Goal: Information Seeking & Learning: Learn about a topic

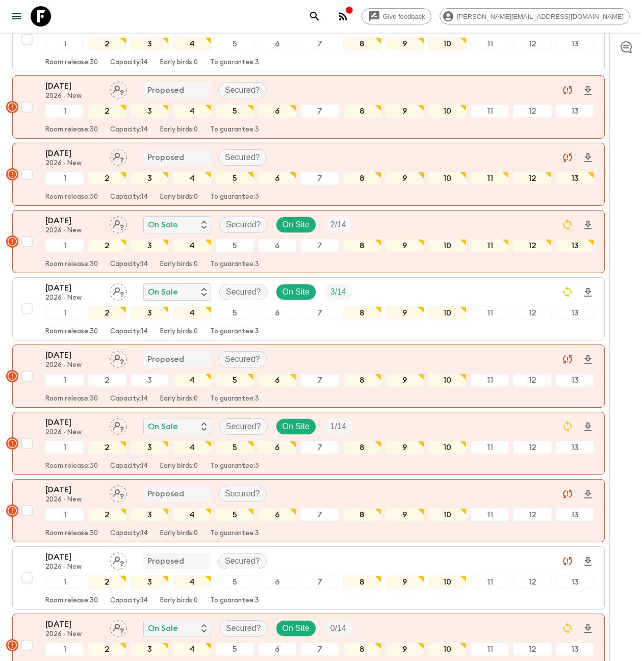
scroll to position [478, 0]
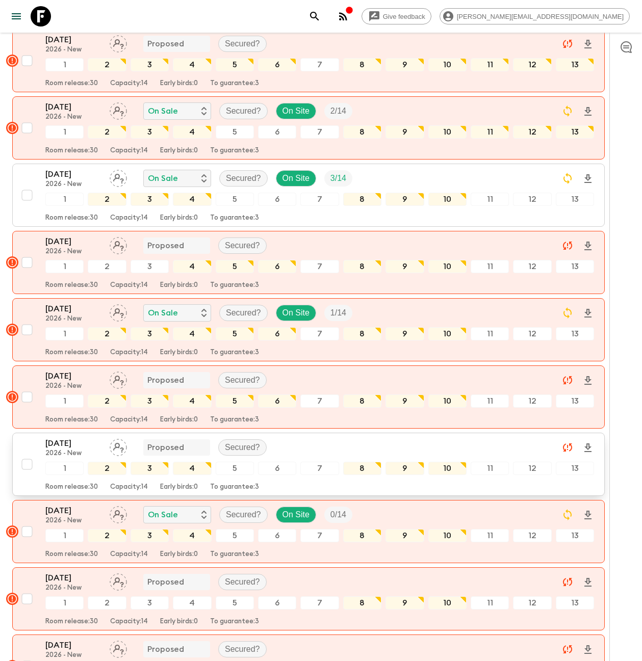
click at [70, 437] on p "[DATE]" at bounding box center [73, 443] width 56 height 12
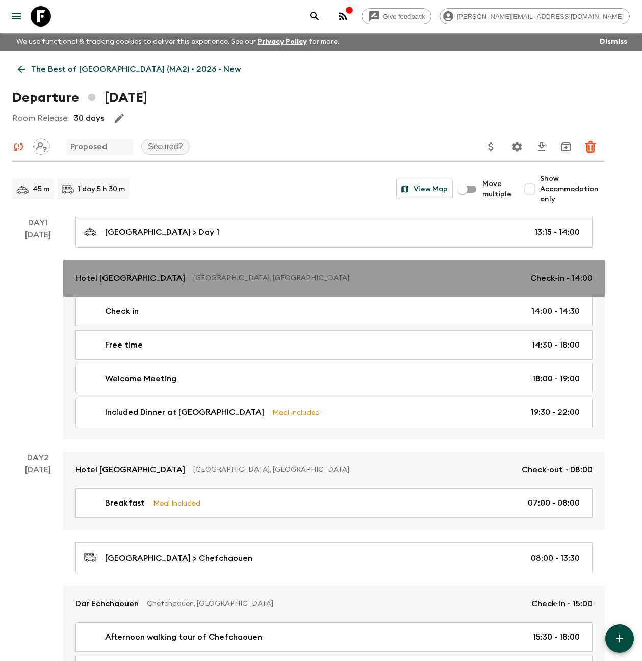
click at [193, 279] on p "[GEOGRAPHIC_DATA], [GEOGRAPHIC_DATA]" at bounding box center [357, 278] width 329 height 10
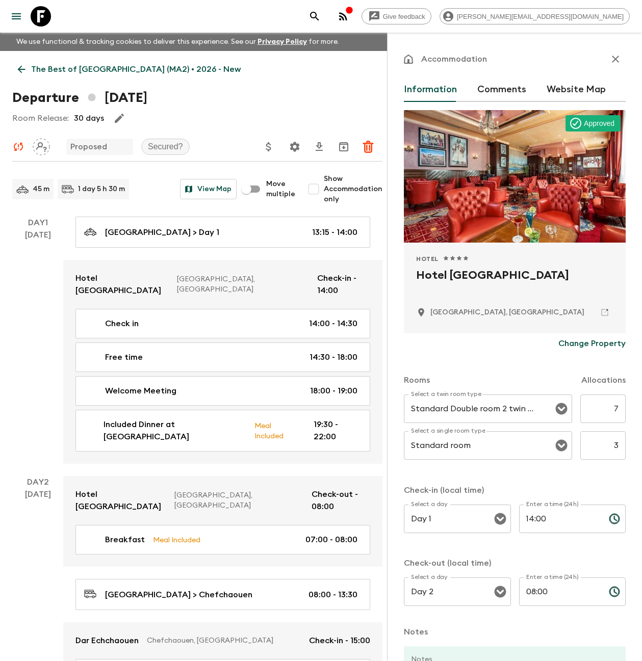
click at [612, 60] on icon "button" at bounding box center [615, 59] width 7 height 7
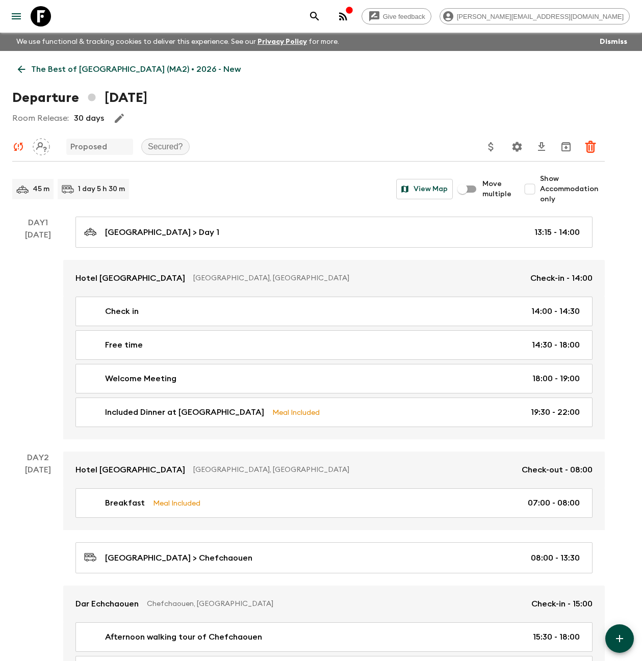
click at [35, 11] on icon at bounding box center [41, 16] width 20 height 20
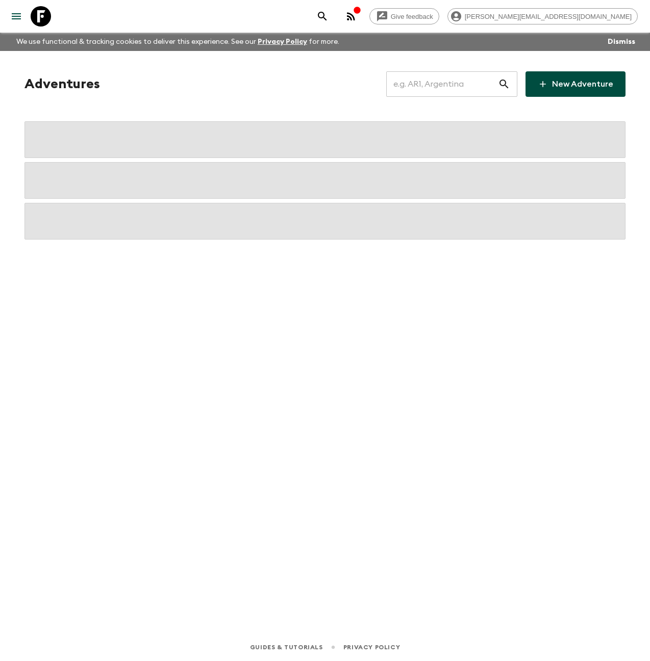
click at [415, 87] on input "text" at bounding box center [442, 84] width 112 height 29
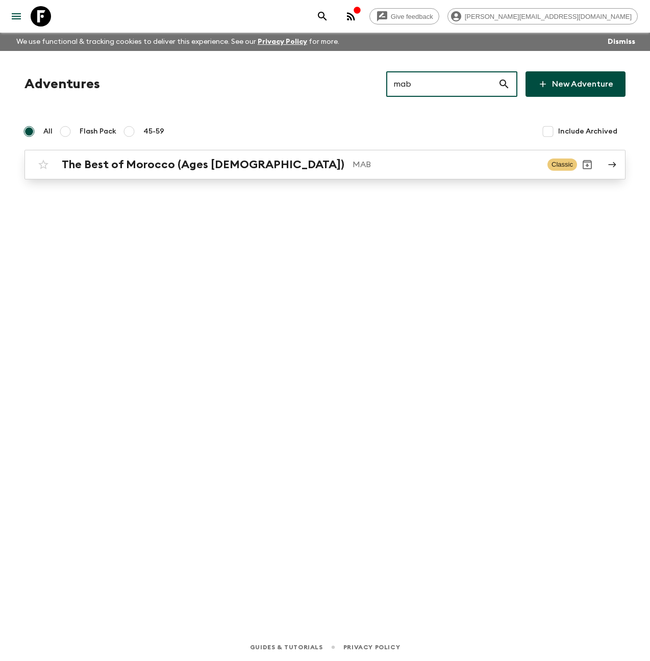
type input "mab"
click at [352, 162] on p "MAB" at bounding box center [445, 165] width 187 height 12
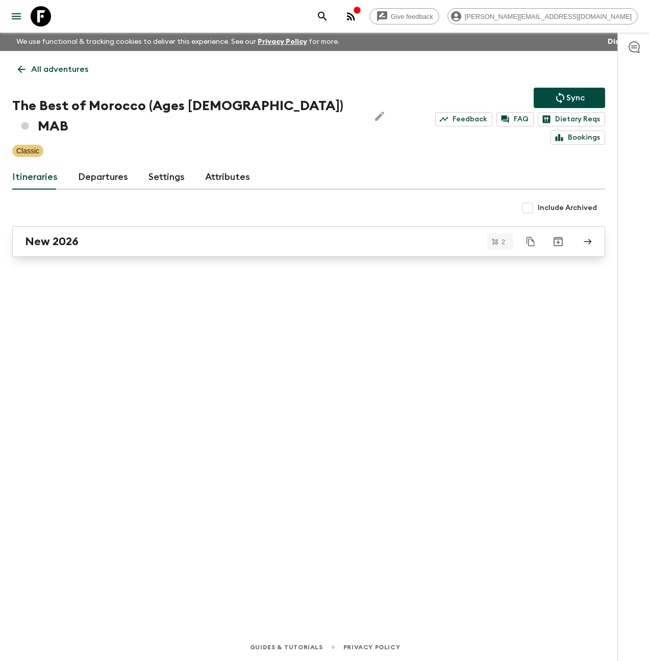
click at [123, 231] on link "New 2026" at bounding box center [308, 241] width 593 height 31
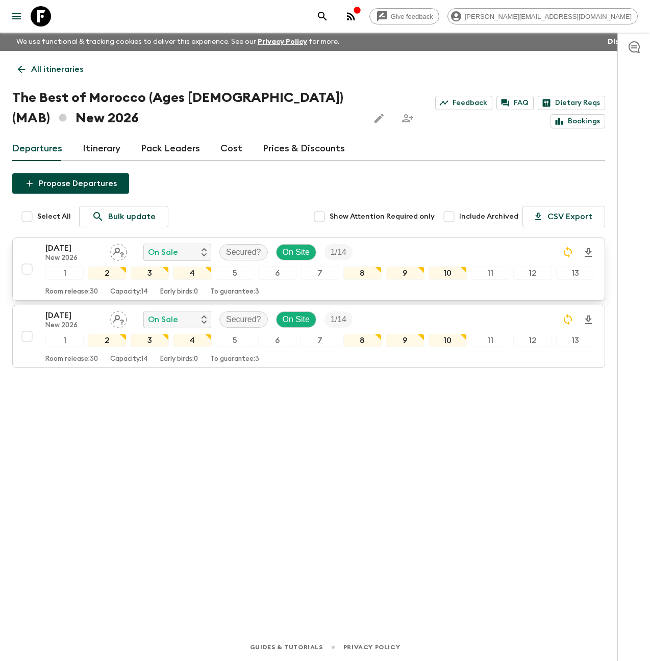
click at [70, 253] on p "[DATE]" at bounding box center [73, 248] width 56 height 12
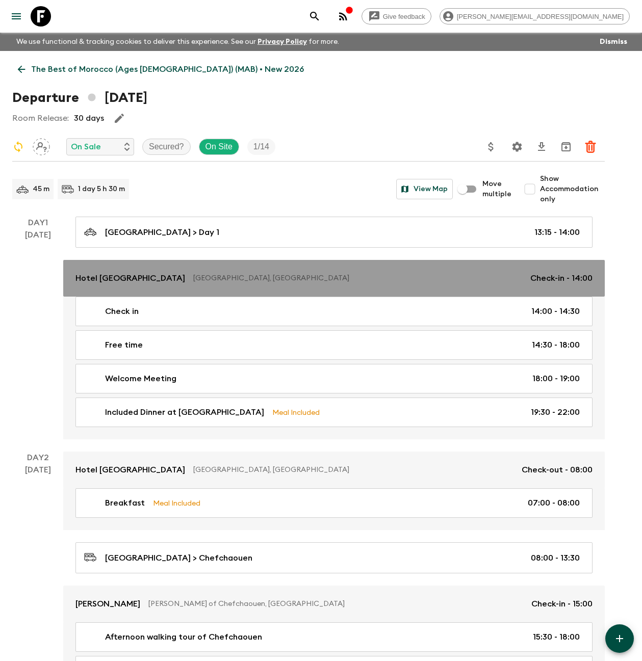
click at [113, 276] on p "Hotel [GEOGRAPHIC_DATA]" at bounding box center [130, 278] width 110 height 12
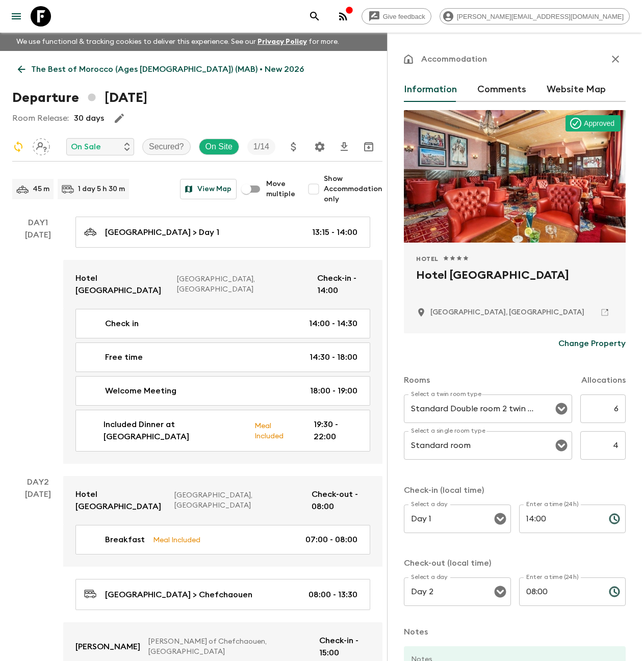
click at [614, 60] on button "button" at bounding box center [615, 59] width 20 height 20
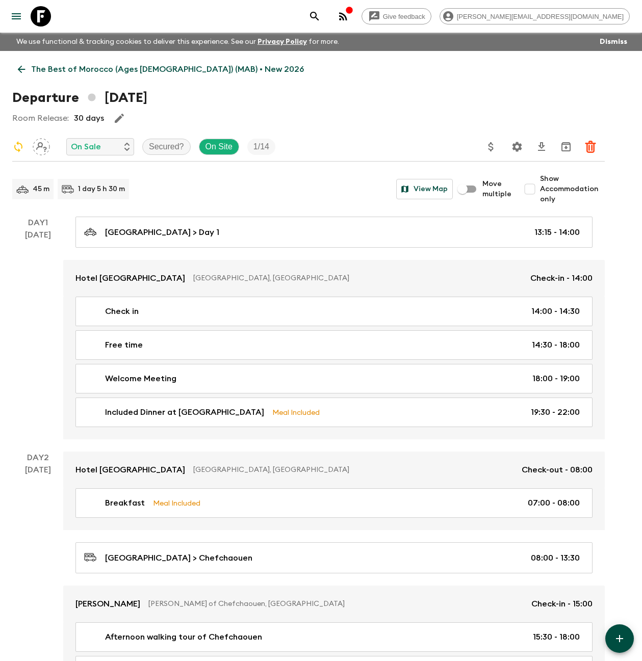
click at [50, 67] on p "The Best of Morocco (Ages [DEMOGRAPHIC_DATA]) (MAB) • New 2026" at bounding box center [167, 69] width 273 height 12
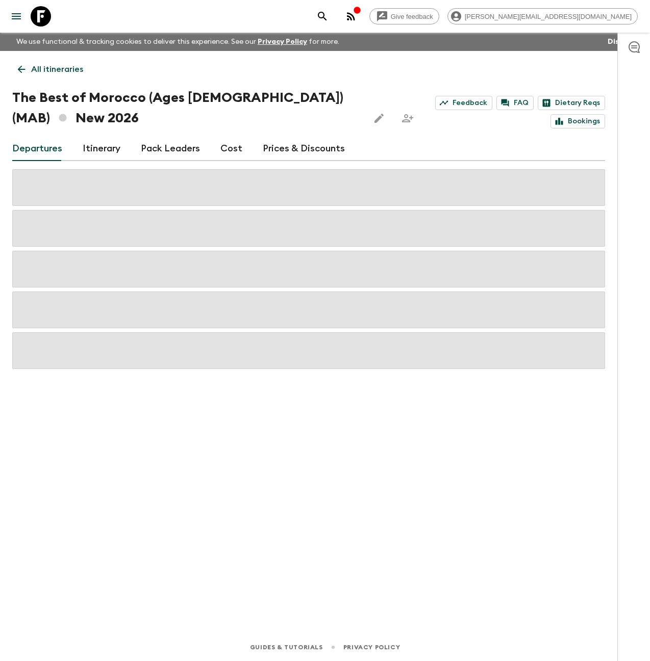
click at [226, 149] on link "Cost" at bounding box center [231, 149] width 22 height 24
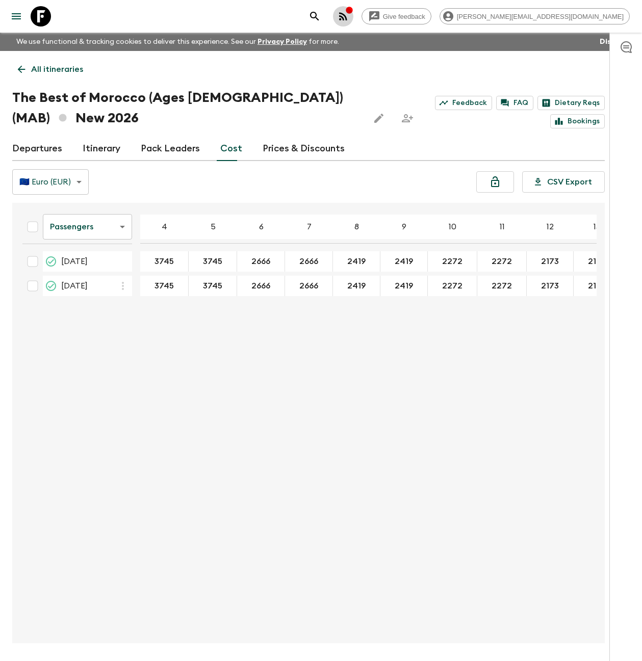
click at [349, 18] on icon "button" at bounding box center [343, 16] width 12 height 12
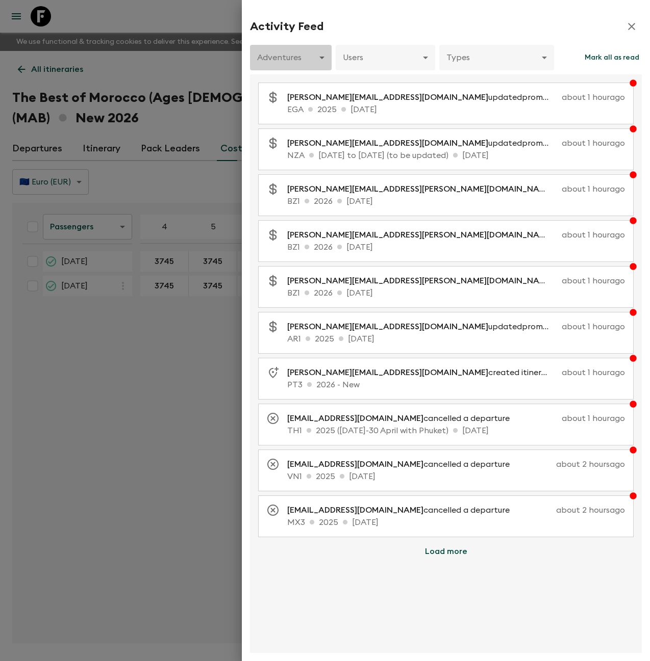
click at [310, 57] on body "Give feedback [PERSON_NAME][EMAIL_ADDRESS][DOMAIN_NAME] We use functional & tra…" at bounding box center [325, 350] width 650 height 700
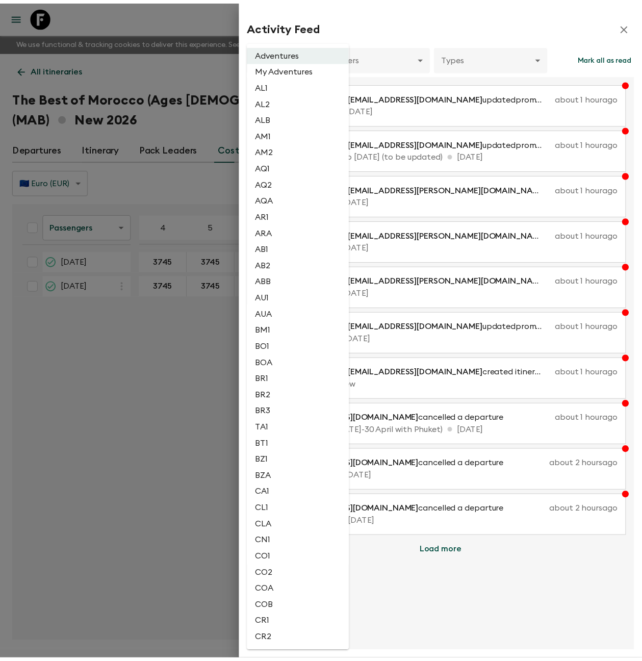
scroll to position [1403, 0]
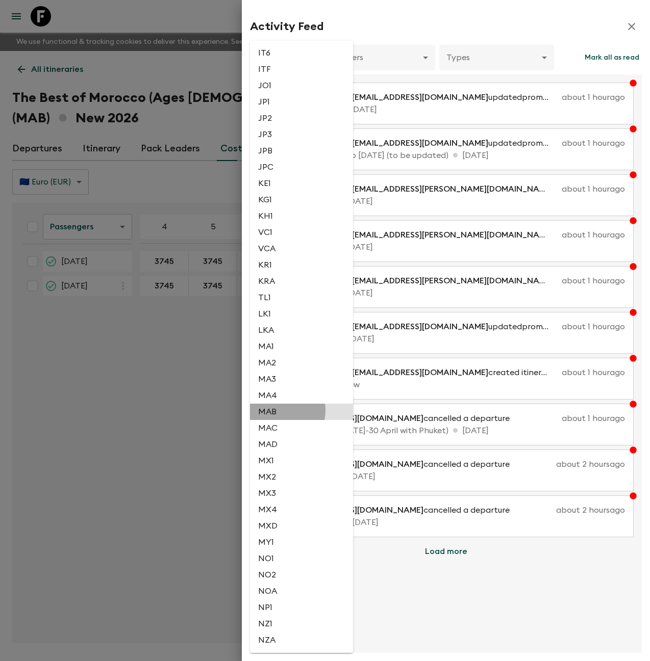
click at [277, 410] on li "MAB" at bounding box center [301, 412] width 103 height 16
type input "1e76035d-cd83-4efb-bf56-91d978c12219"
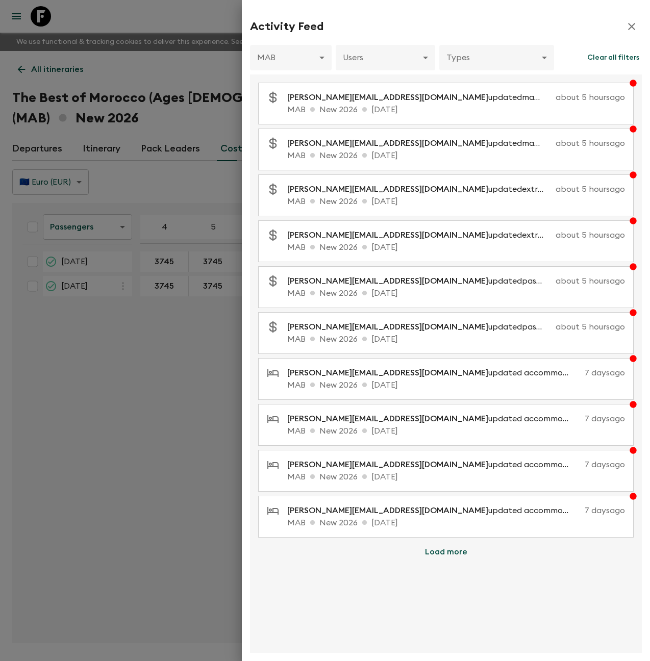
click at [40, 18] on div at bounding box center [325, 330] width 650 height 661
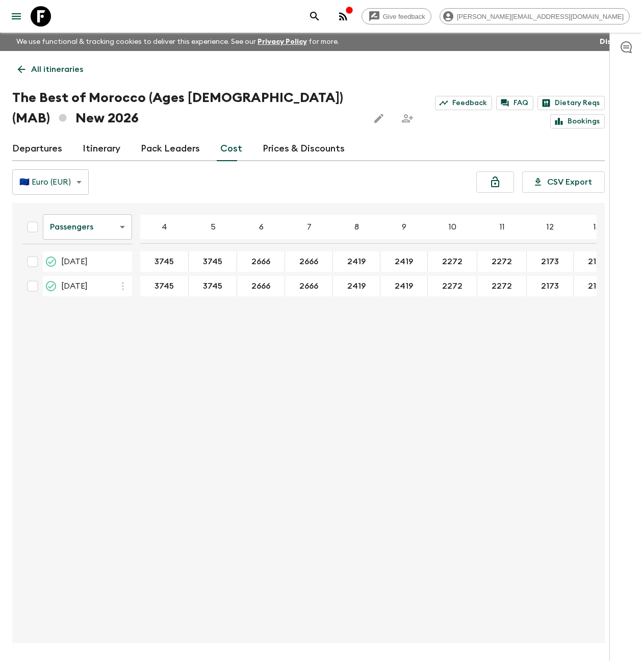
click at [41, 17] on icon at bounding box center [41, 16] width 20 height 20
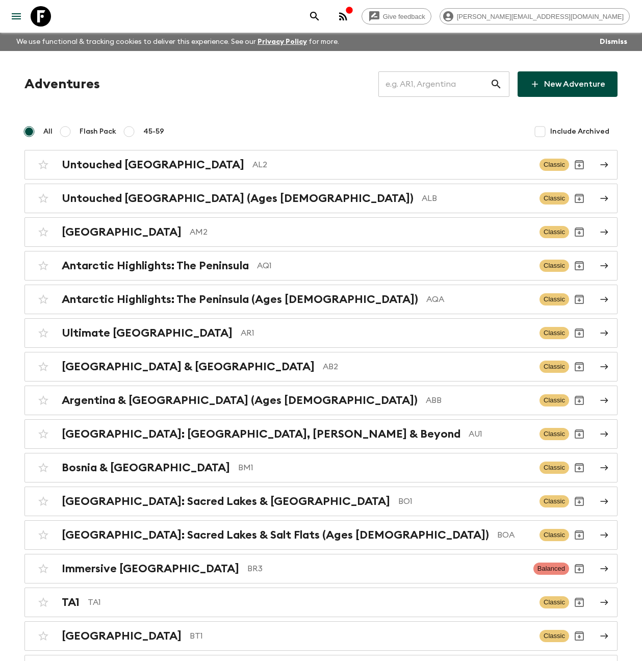
click at [435, 80] on input "text" at bounding box center [434, 84] width 112 height 29
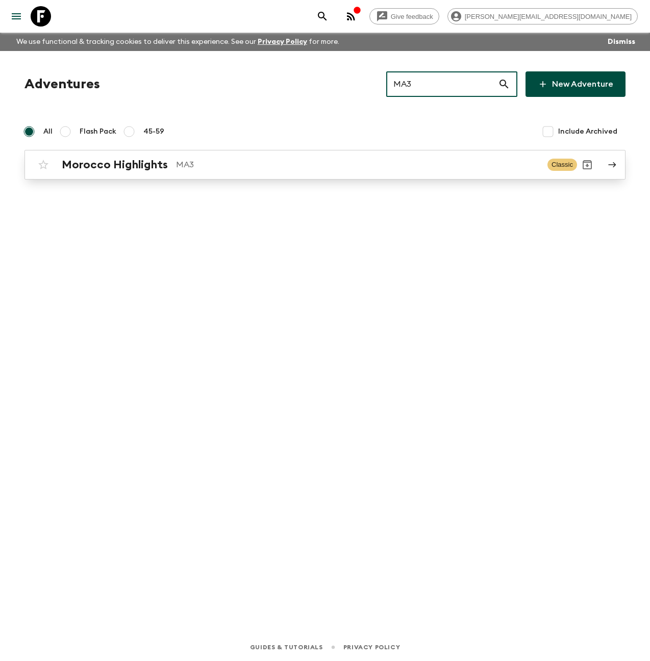
type input "MA3"
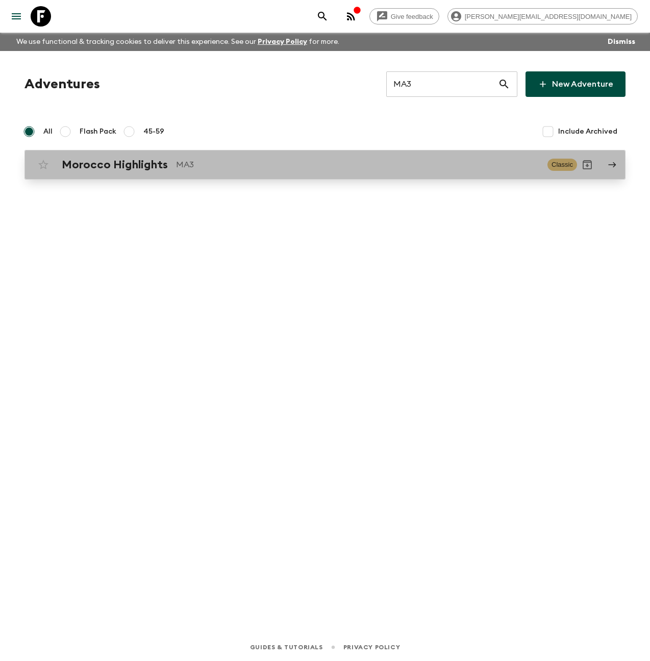
click at [210, 164] on p "MA3" at bounding box center [357, 165] width 363 height 12
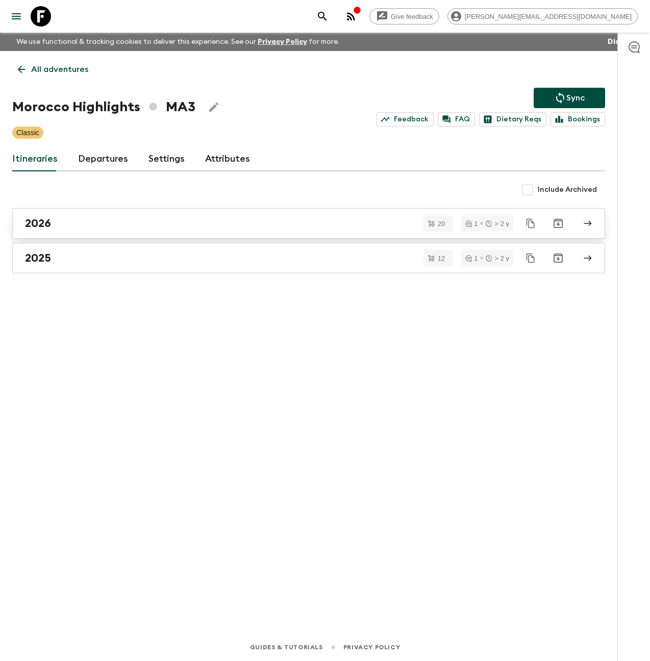
click at [85, 230] on link "2026" at bounding box center [308, 223] width 593 height 31
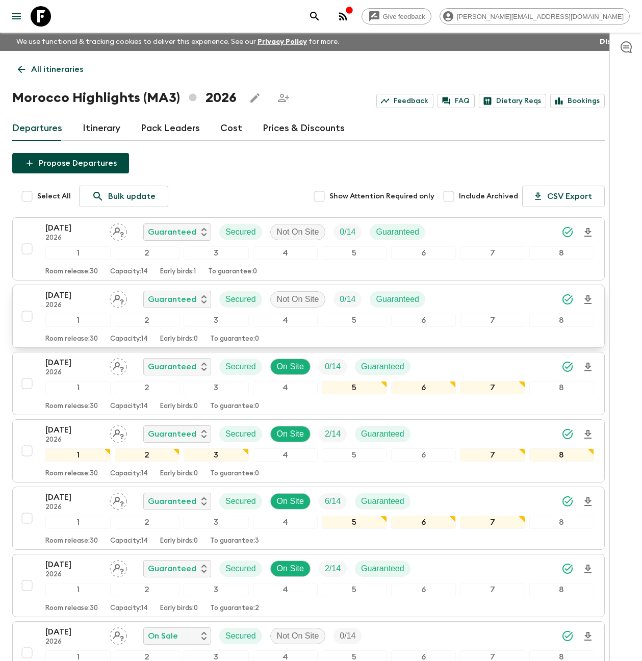
click at [90, 299] on p "[DATE]" at bounding box center [73, 295] width 56 height 12
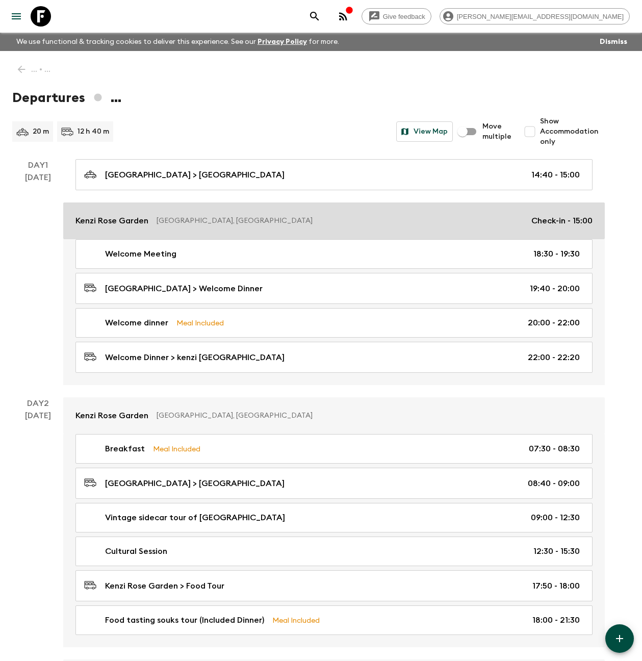
click at [117, 219] on p "Kenzi Rose Garden" at bounding box center [111, 221] width 73 height 12
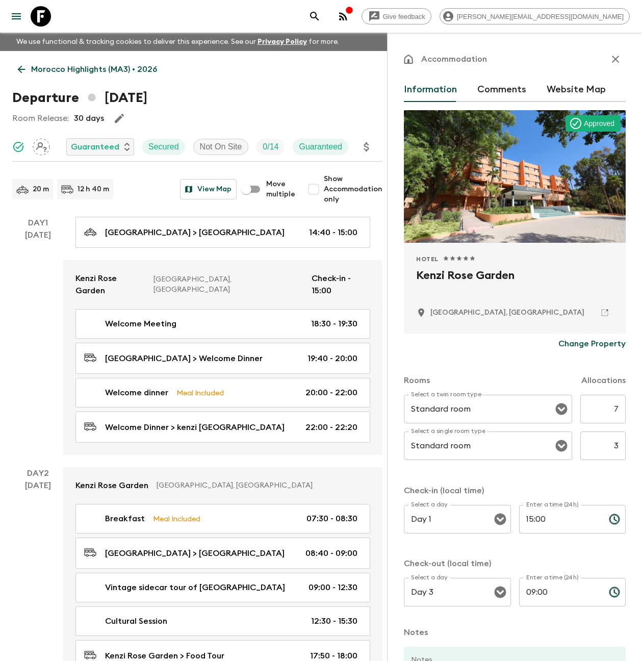
click at [612, 60] on icon "button" at bounding box center [615, 59] width 7 height 7
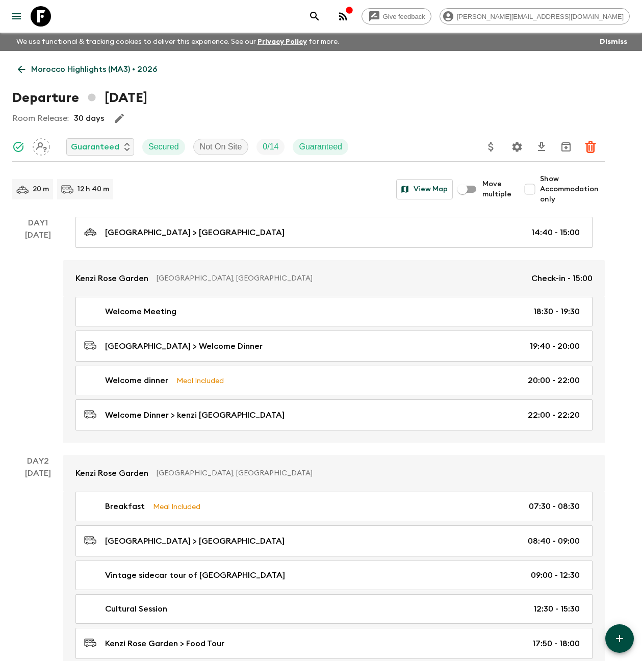
click at [56, 74] on p "Morocco Highlights (MA3) • 2026" at bounding box center [94, 69] width 126 height 12
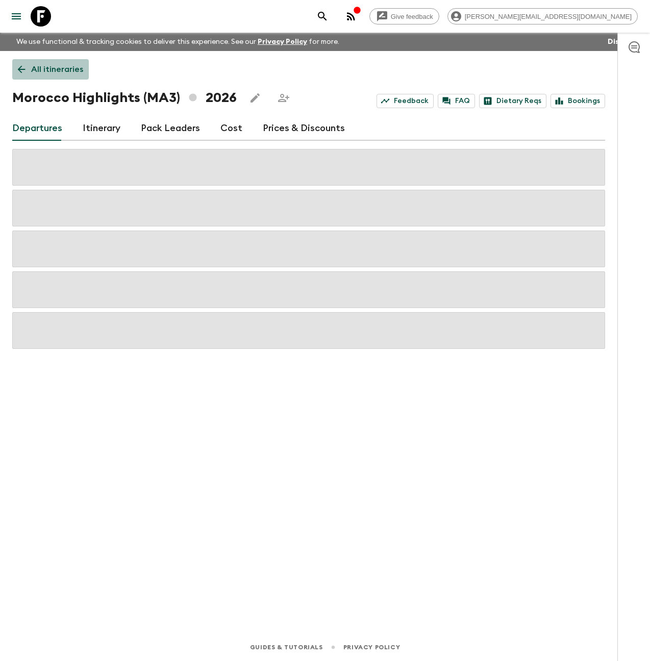
click at [57, 69] on p "All itineraries" at bounding box center [57, 69] width 52 height 12
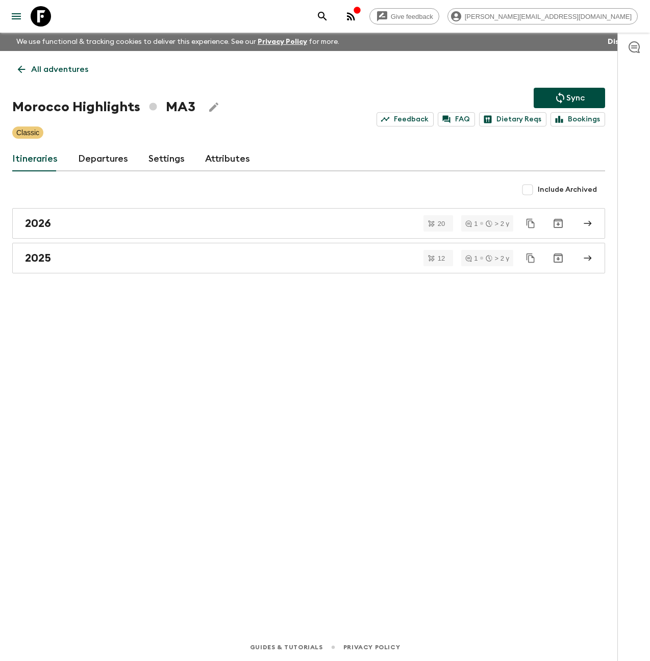
click at [355, 17] on icon "button" at bounding box center [351, 16] width 8 height 8
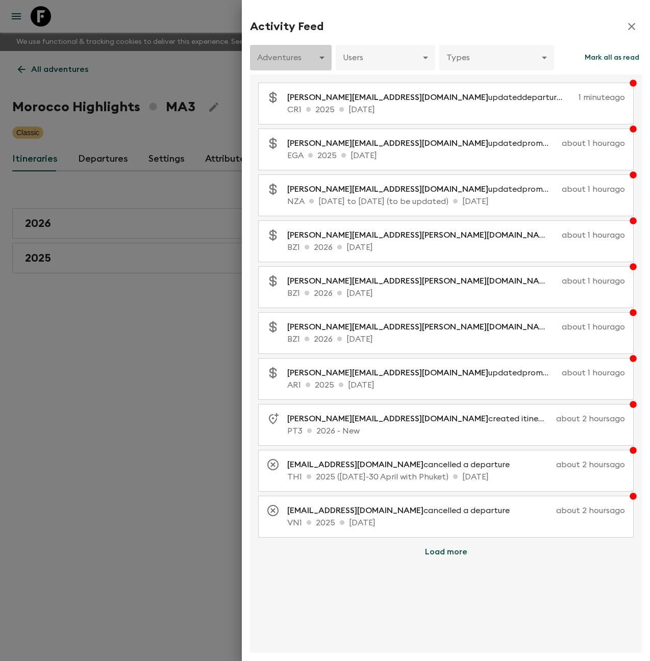
click at [319, 55] on body "Give feedback [PERSON_NAME][EMAIL_ADDRESS][DOMAIN_NAME] We use functional & tra…" at bounding box center [325, 330] width 650 height 661
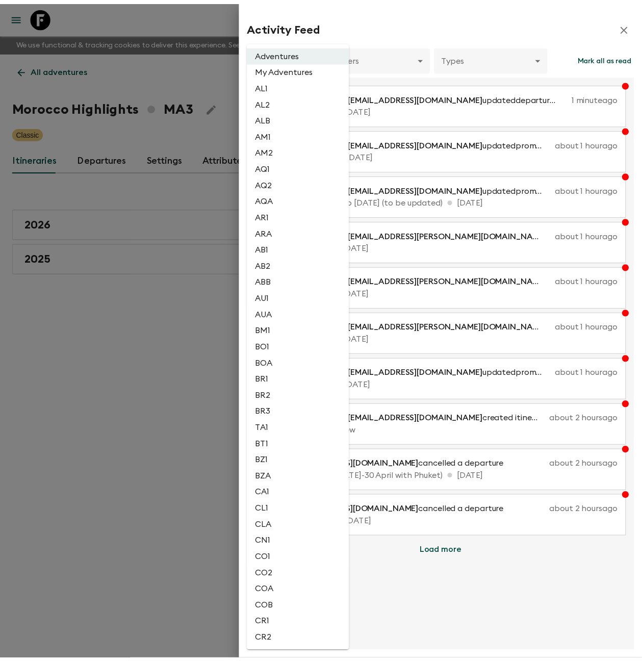
scroll to position [604, 0]
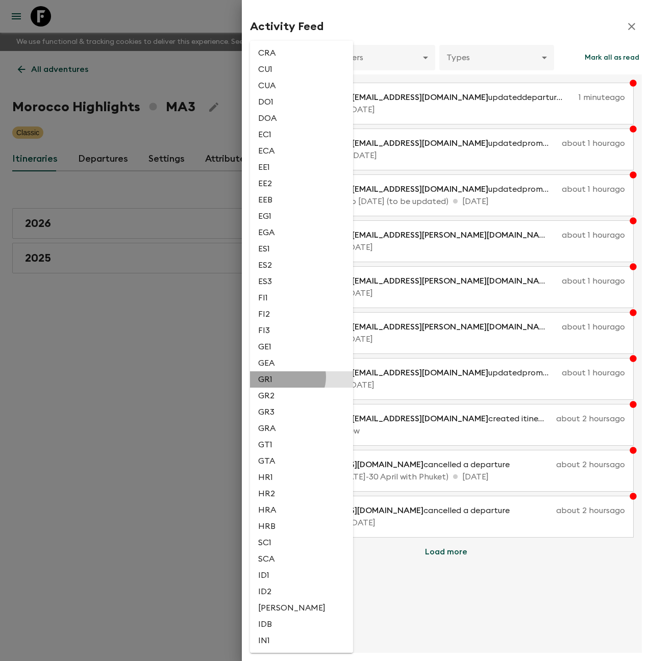
click at [286, 377] on li "GR1" at bounding box center [301, 379] width 103 height 16
type input "cad3740f-2042-456d-9fd5-a1ac7a885b77"
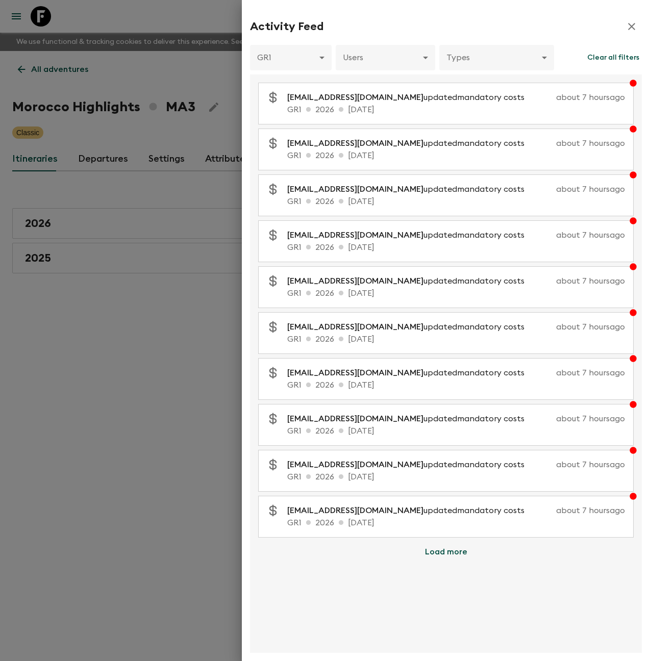
click at [110, 224] on div at bounding box center [325, 330] width 650 height 661
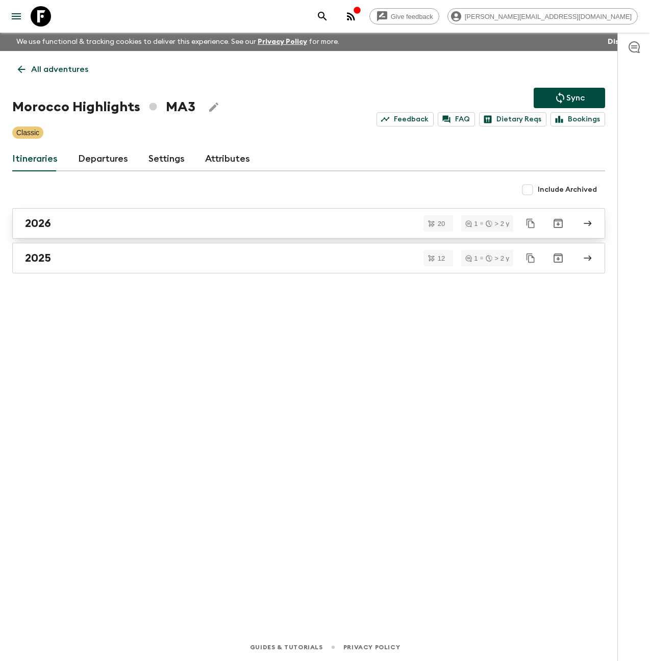
click at [110, 224] on div "2026" at bounding box center [299, 223] width 548 height 13
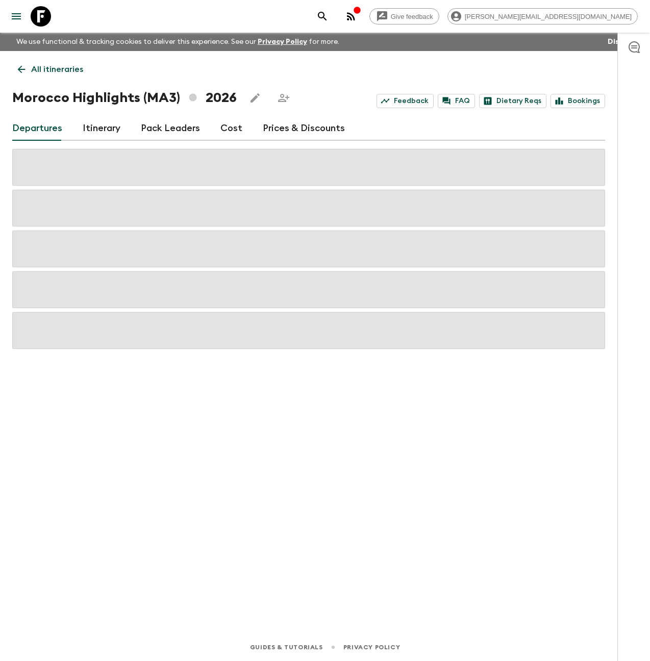
click at [43, 14] on icon at bounding box center [41, 16] width 20 height 20
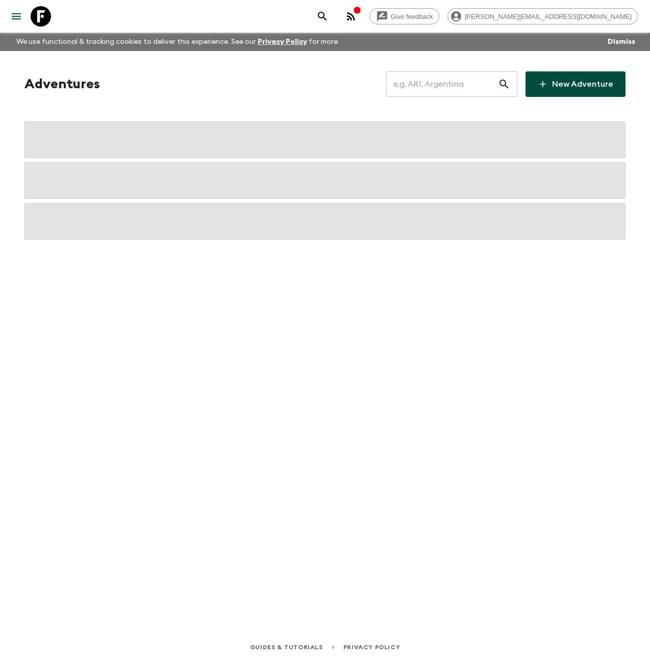
click at [422, 80] on input "text" at bounding box center [442, 84] width 112 height 29
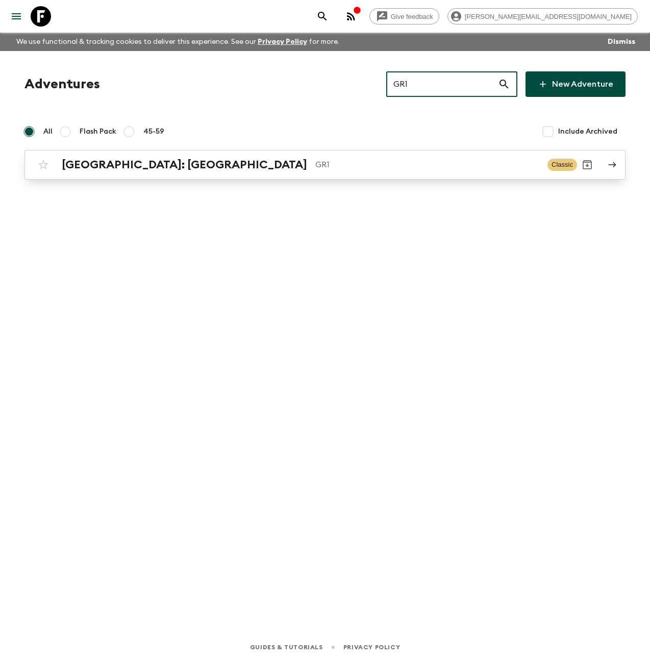
type input "GR1"
click at [315, 167] on p "GR1" at bounding box center [427, 165] width 224 height 12
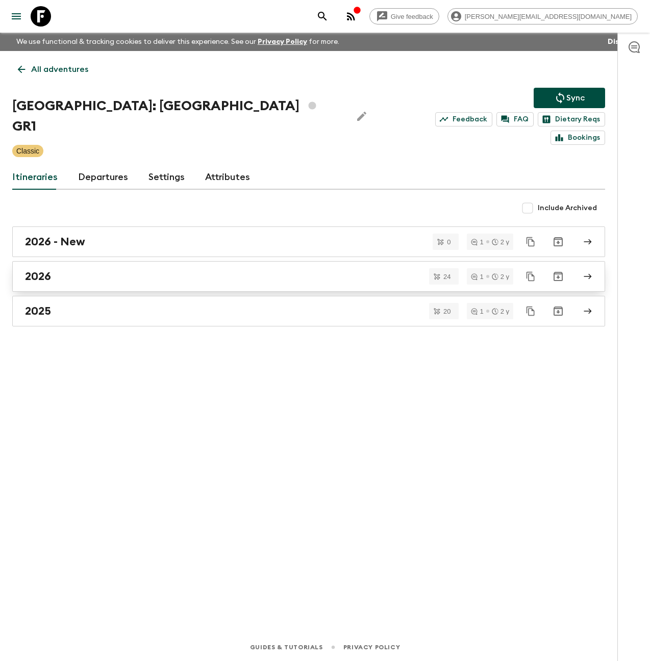
click at [70, 270] on div "2026" at bounding box center [299, 276] width 548 height 13
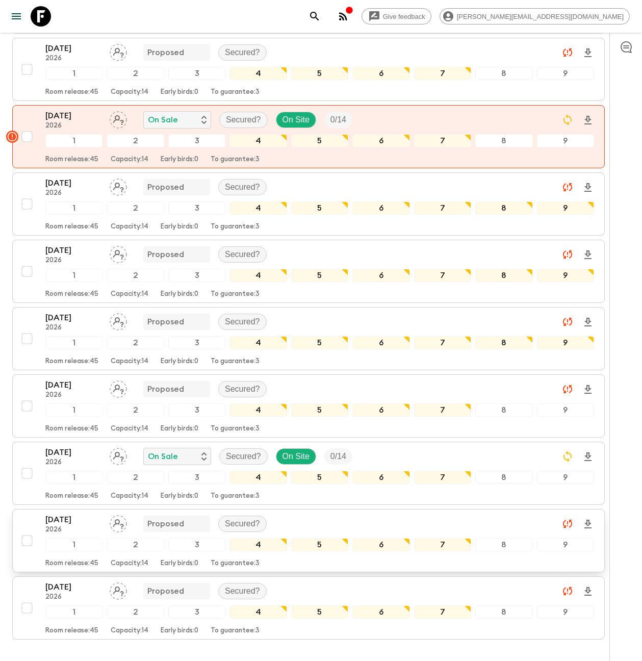
scroll to position [1260, 0]
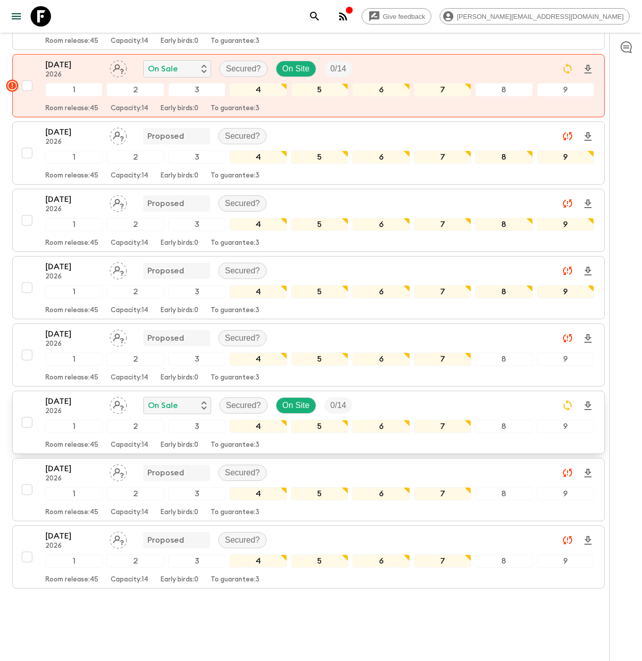
click at [68, 395] on p "[DATE]" at bounding box center [73, 401] width 56 height 12
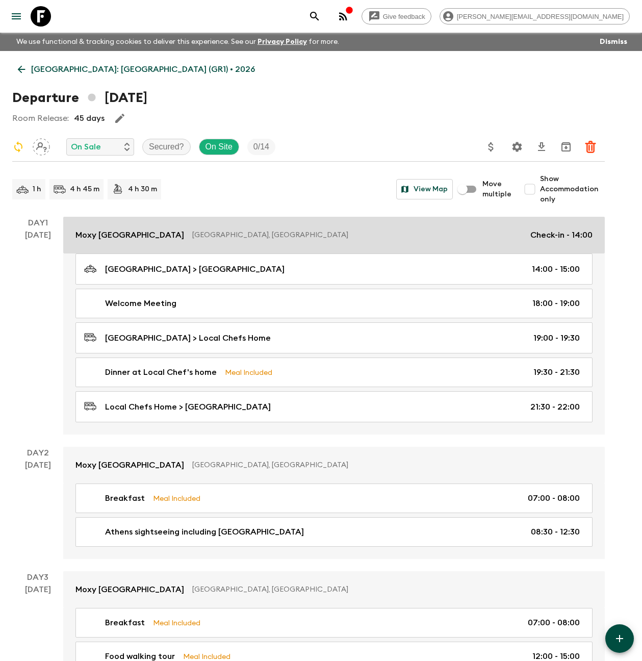
click at [192, 235] on p "[GEOGRAPHIC_DATA], [GEOGRAPHIC_DATA]" at bounding box center [357, 235] width 330 height 10
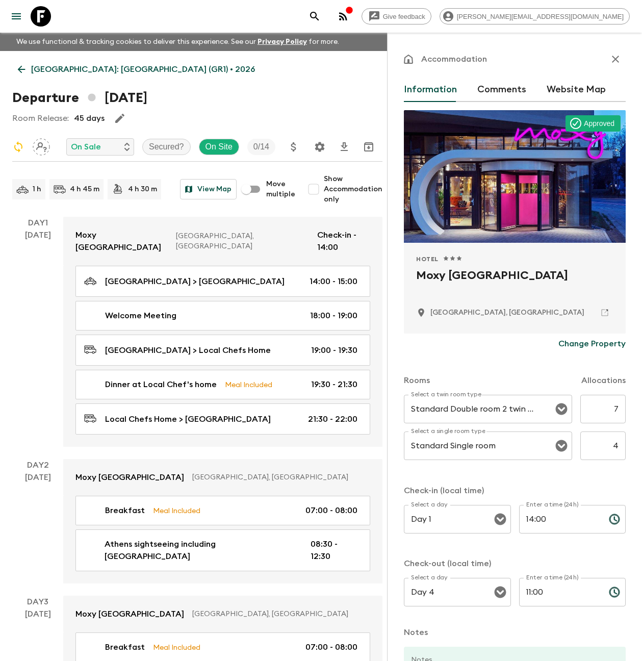
click at [612, 60] on icon "button" at bounding box center [615, 59] width 12 height 12
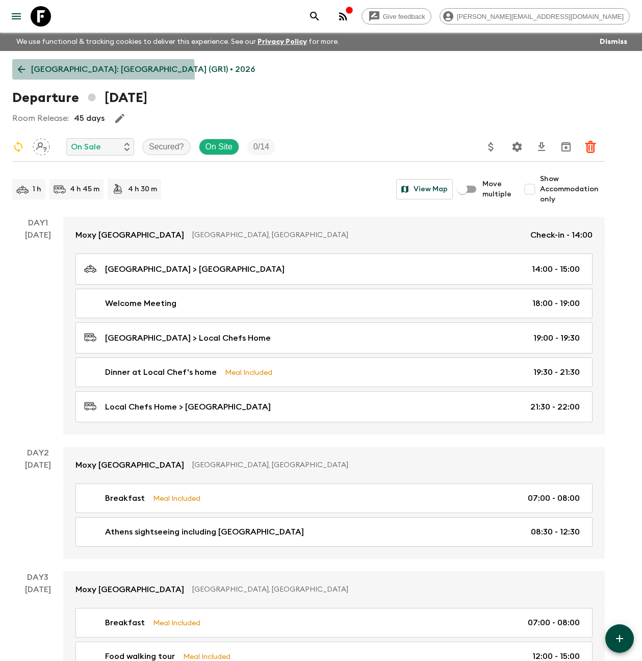
click at [59, 73] on p "[GEOGRAPHIC_DATA]: [GEOGRAPHIC_DATA] (GR1) • 2026" at bounding box center [143, 69] width 224 height 12
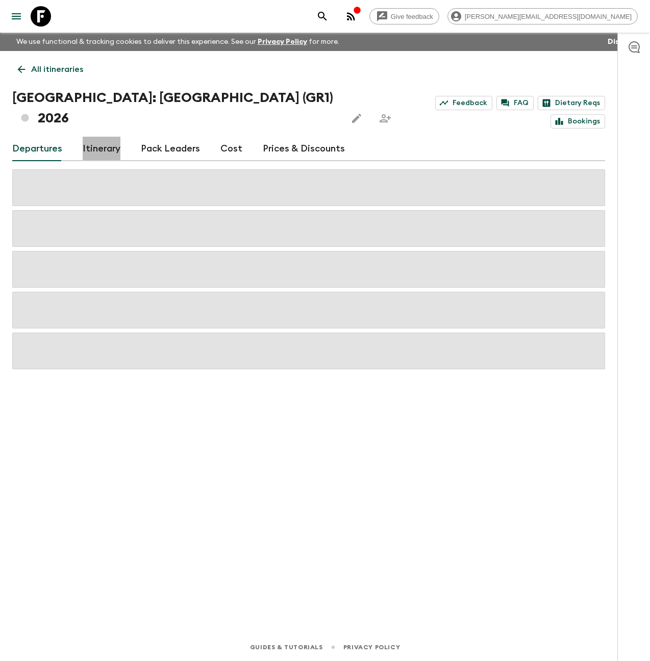
click at [106, 137] on link "Itinerary" at bounding box center [102, 149] width 38 height 24
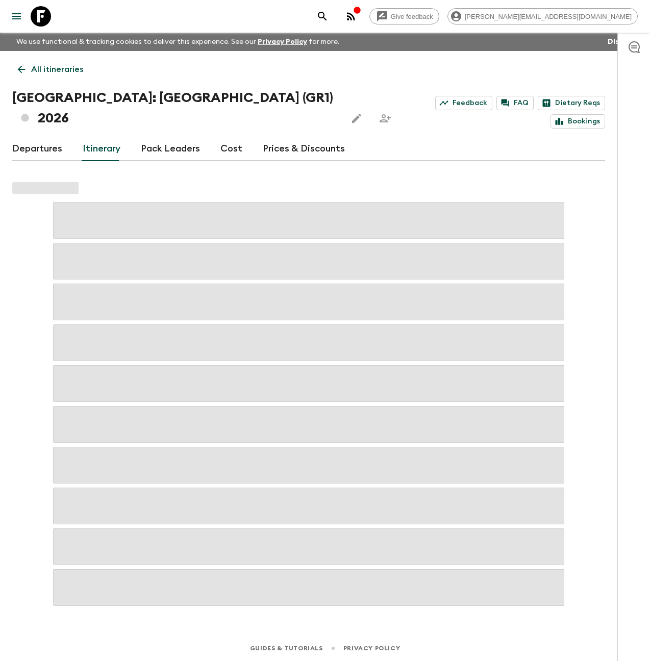
click at [47, 137] on link "Departures" at bounding box center [37, 149] width 50 height 24
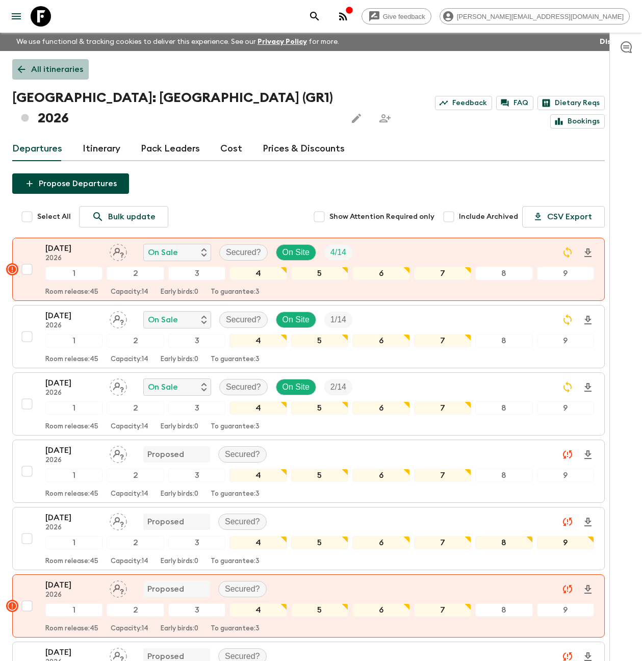
click at [38, 75] on p "All itineraries" at bounding box center [57, 69] width 52 height 12
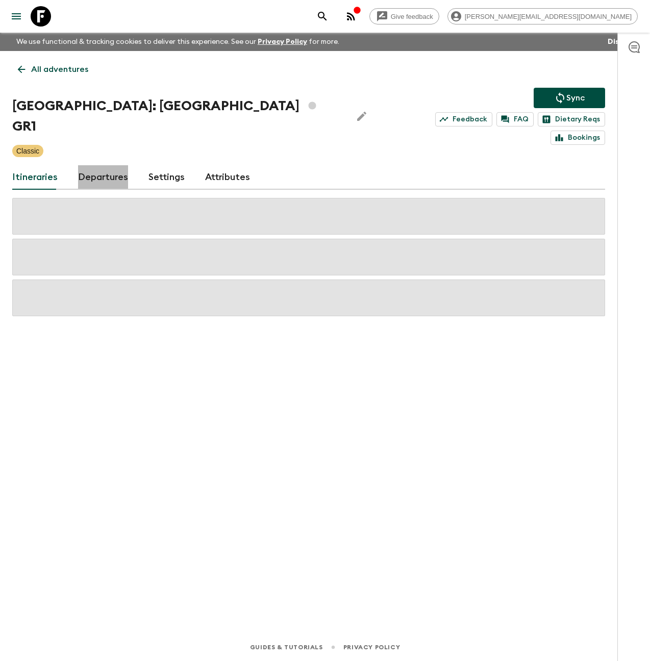
click at [108, 165] on link "Departures" at bounding box center [103, 177] width 50 height 24
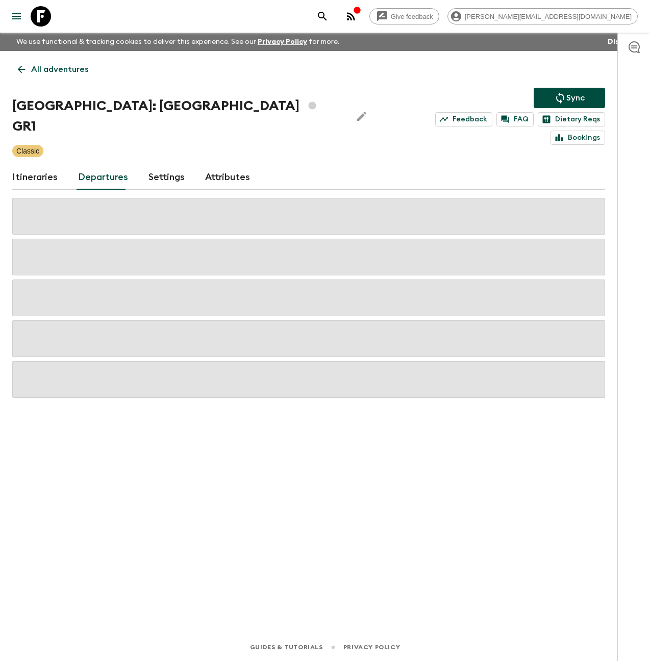
click at [53, 165] on link "Itineraries" at bounding box center [34, 177] width 45 height 24
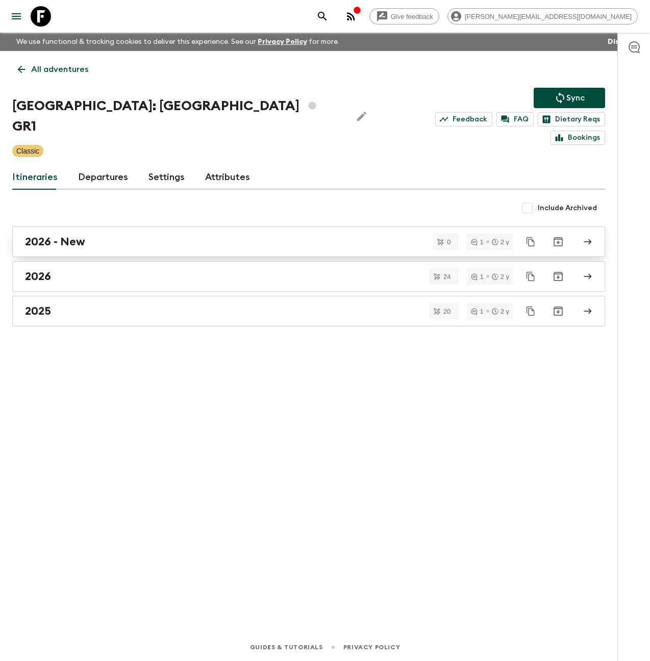
click at [79, 235] on h2 "2026 - New" at bounding box center [55, 241] width 60 height 13
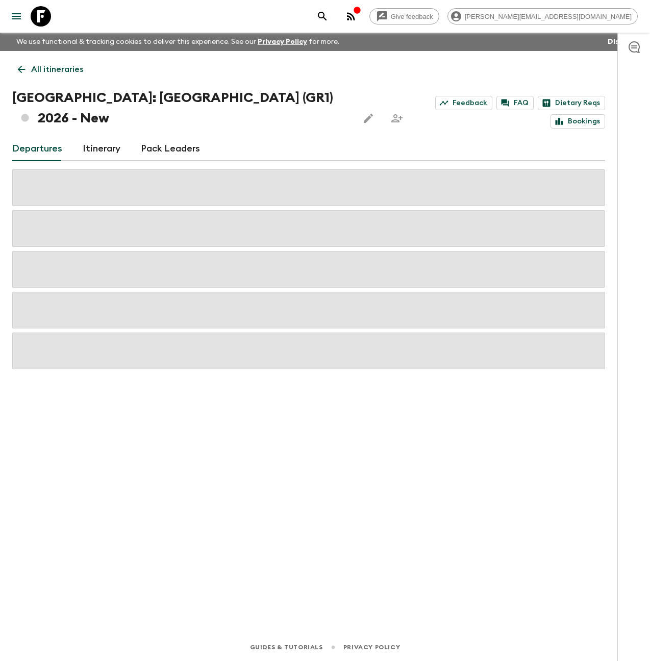
click at [104, 143] on link "Itinerary" at bounding box center [102, 149] width 38 height 24
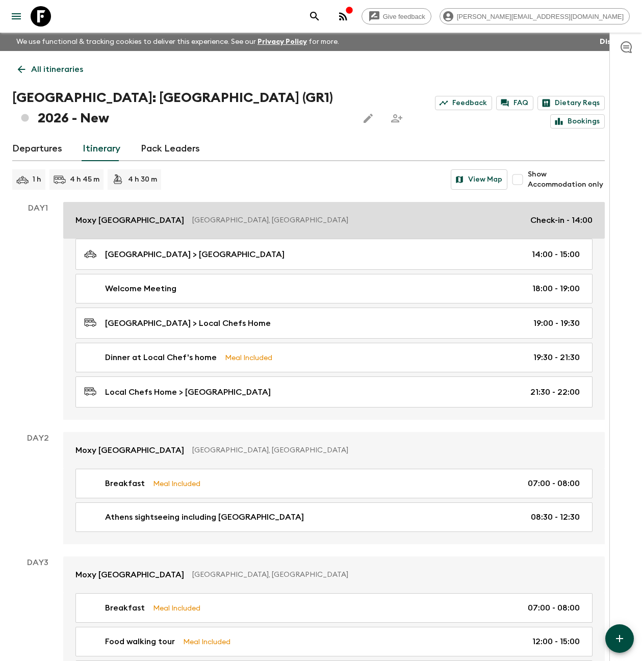
click at [212, 215] on p "[GEOGRAPHIC_DATA], [GEOGRAPHIC_DATA]" at bounding box center [357, 220] width 330 height 10
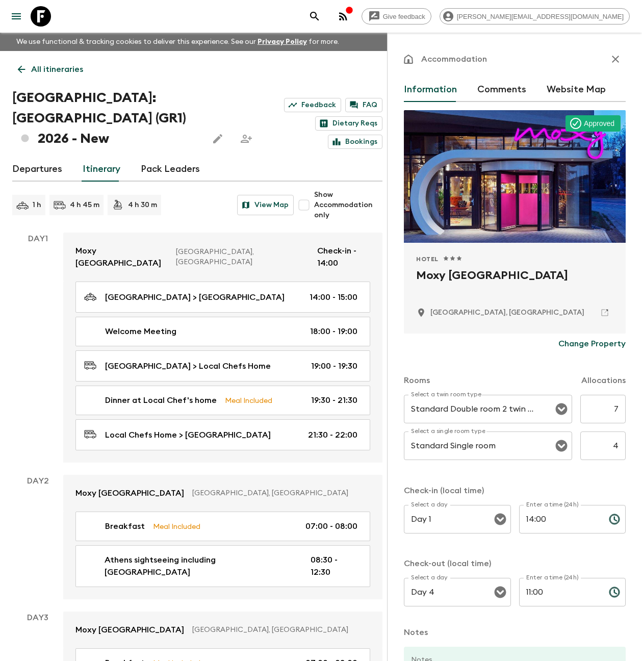
click at [612, 62] on icon "button" at bounding box center [615, 59] width 7 height 7
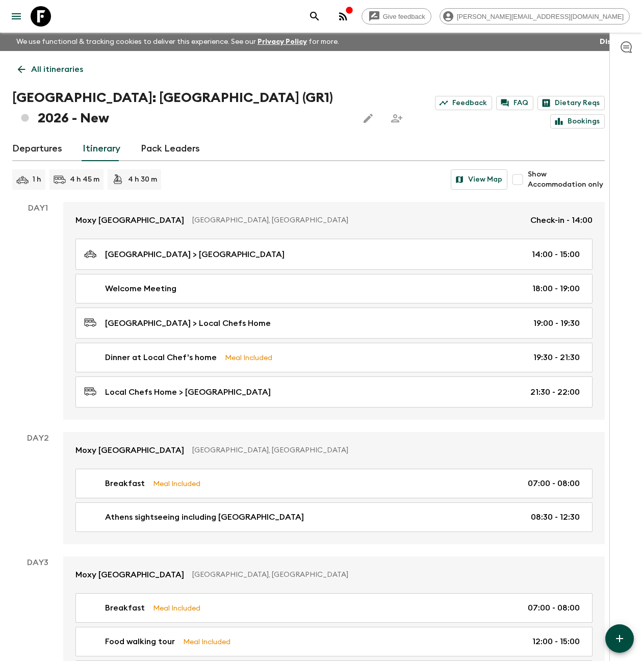
click at [347, 17] on icon "button" at bounding box center [343, 16] width 8 height 8
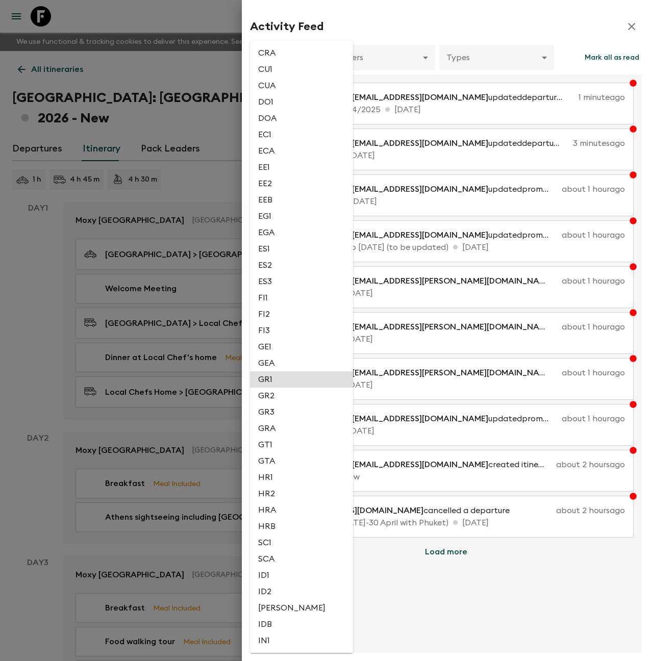
click at [286, 379] on li "GR1" at bounding box center [301, 379] width 103 height 16
type input "cad3740f-2042-456d-9fd5-a1ac7a885b77"
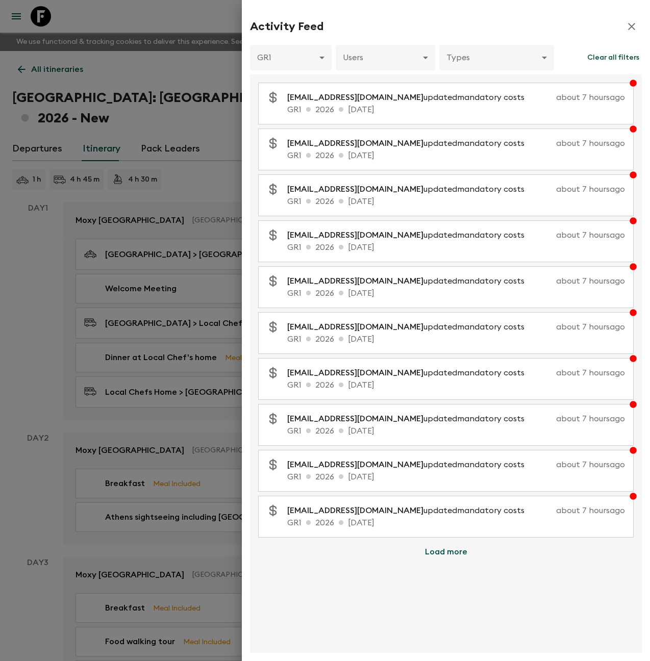
click at [448, 555] on button "Load more" at bounding box center [446, 552] width 67 height 20
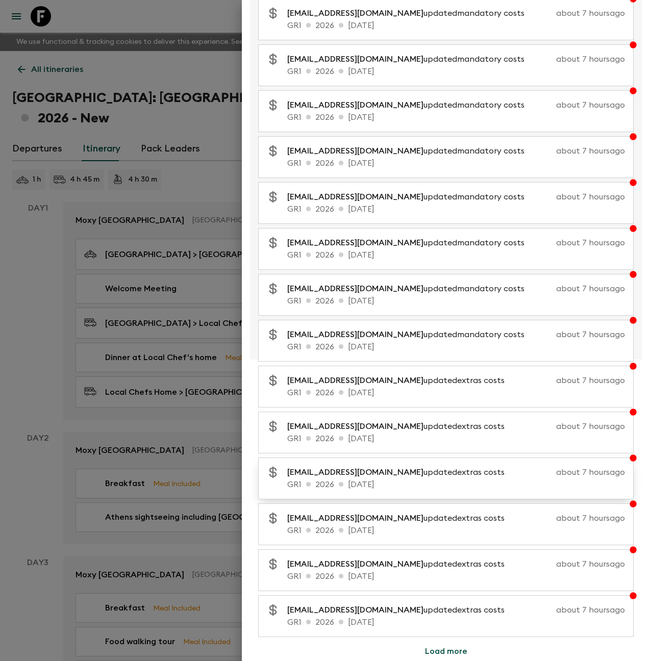
scroll to position [360, 0]
click at [443, 650] on button "Load more" at bounding box center [446, 650] width 67 height 20
click at [446, 652] on button "Load more" at bounding box center [446, 650] width 67 height 20
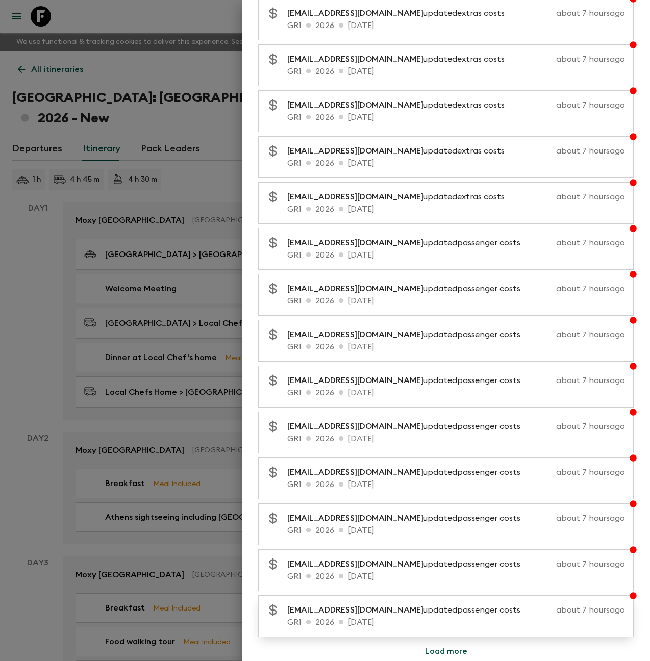
scroll to position [1278, 0]
click at [449, 649] on button "Load more" at bounding box center [446, 650] width 67 height 20
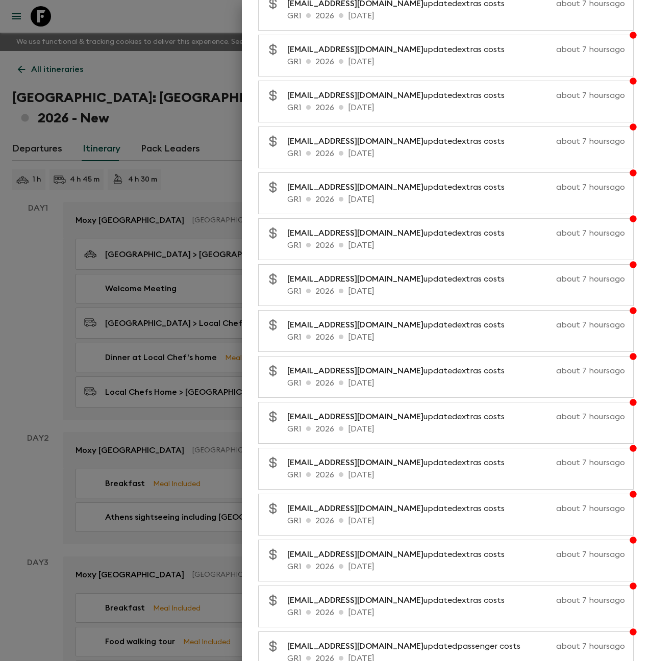
scroll to position [1682, 0]
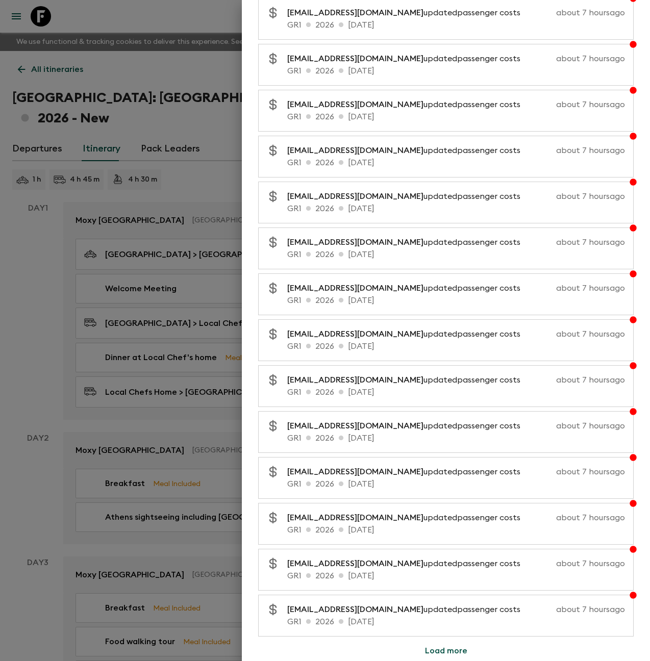
click at [452, 647] on button "Load more" at bounding box center [446, 650] width 67 height 20
click at [442, 651] on button "Load more" at bounding box center [446, 650] width 67 height 20
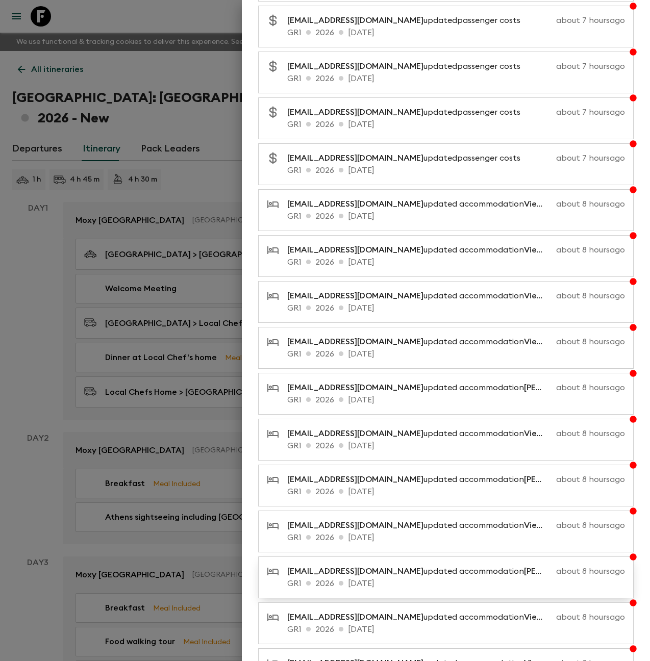
scroll to position [1920, 0]
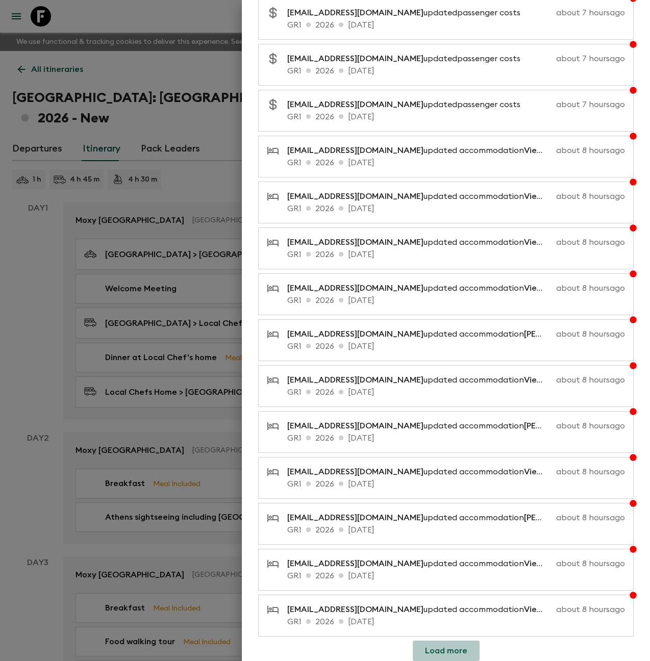
click at [443, 652] on button "Load more" at bounding box center [446, 650] width 67 height 20
click at [449, 657] on button "Load more" at bounding box center [446, 650] width 67 height 20
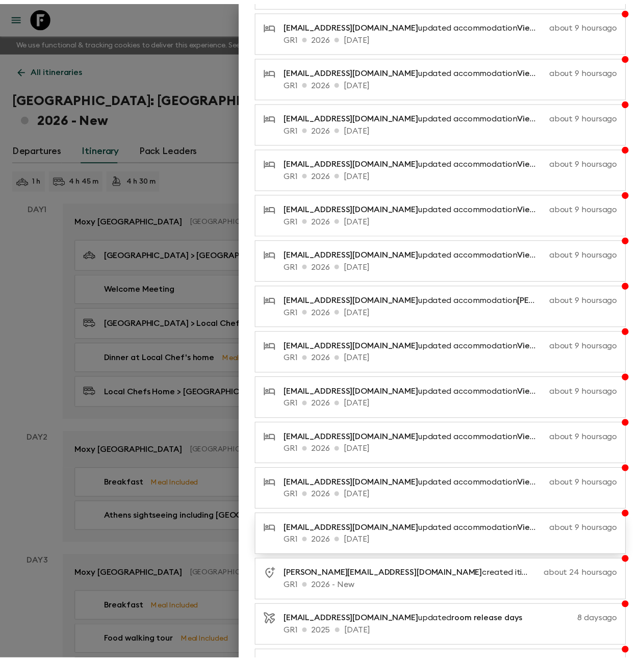
scroll to position [2838, 0]
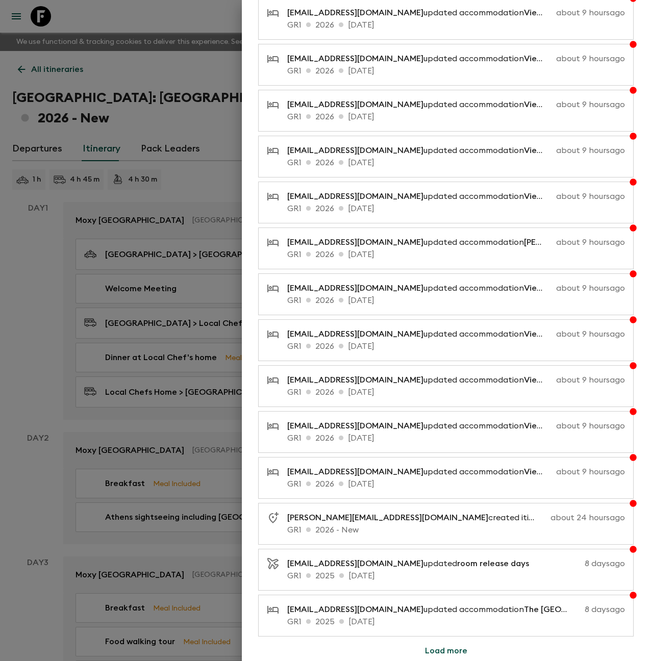
click at [28, 272] on div at bounding box center [325, 330] width 650 height 661
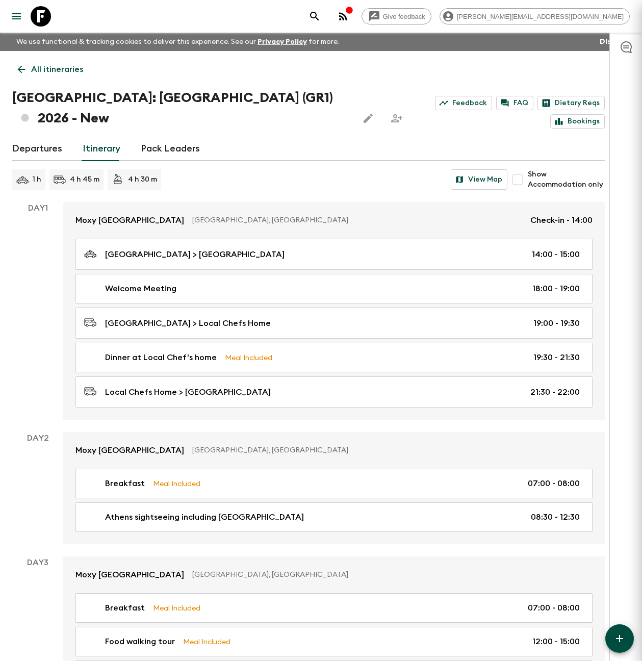
scroll to position [0, 0]
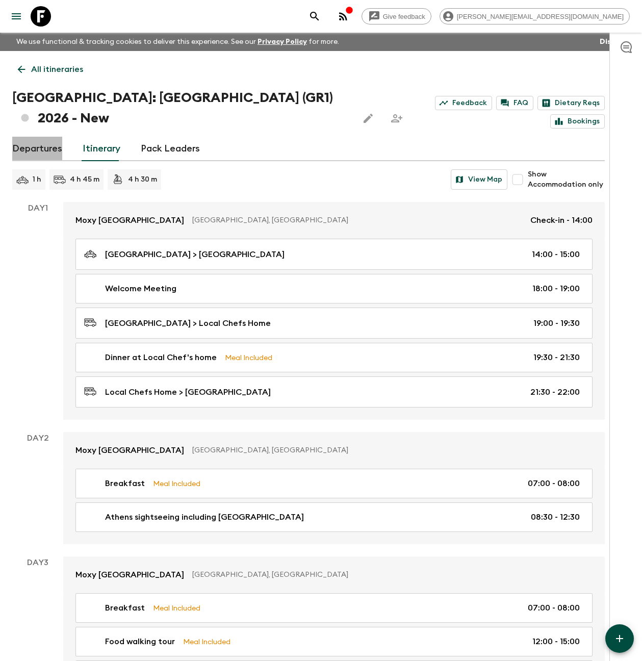
click at [42, 145] on link "Departures" at bounding box center [37, 149] width 50 height 24
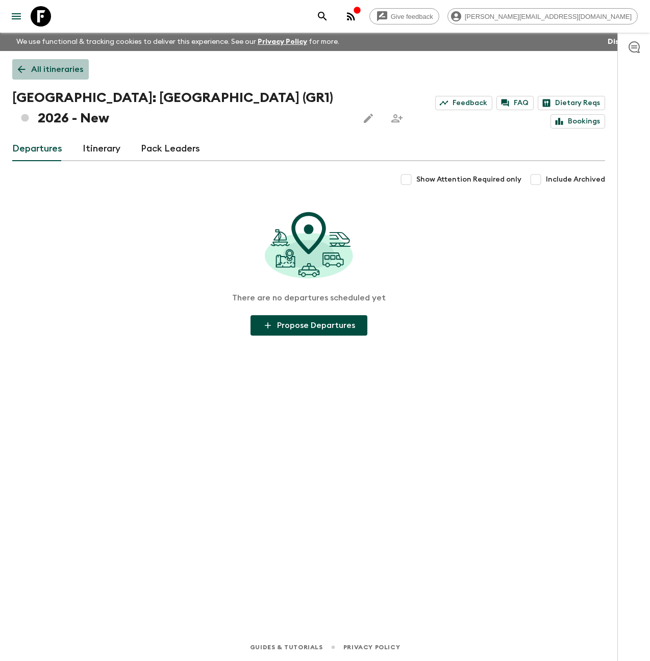
click at [47, 69] on p "All itineraries" at bounding box center [57, 69] width 52 height 12
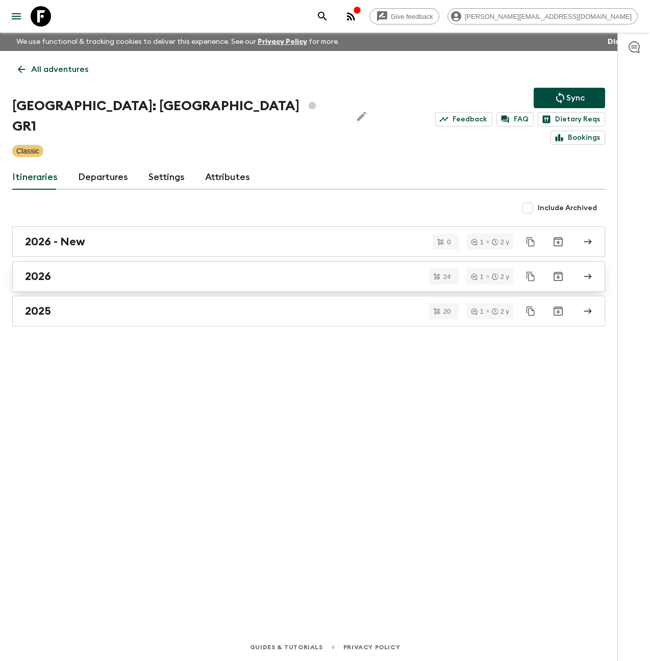
click at [72, 270] on div "2026" at bounding box center [299, 276] width 548 height 13
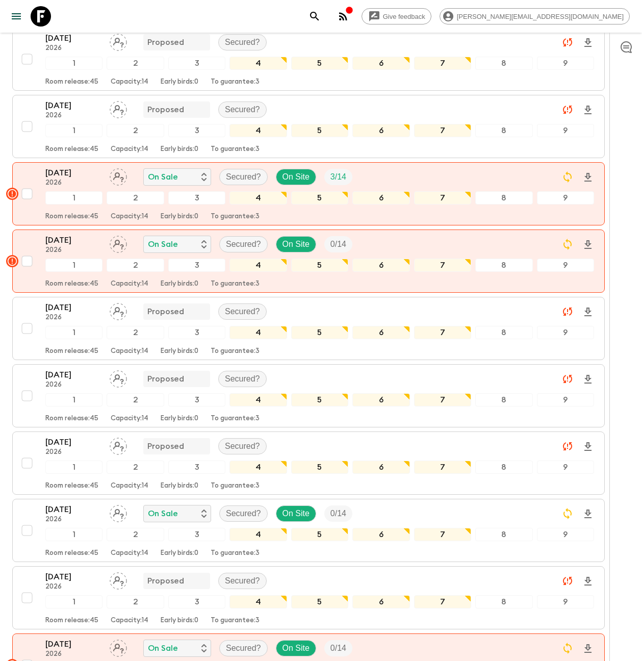
scroll to position [850, 0]
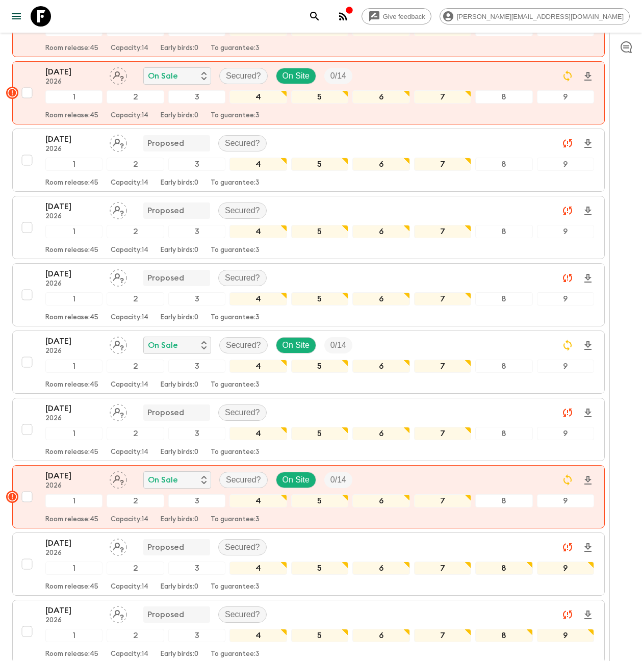
click at [627, 49] on icon "button" at bounding box center [626, 47] width 12 height 12
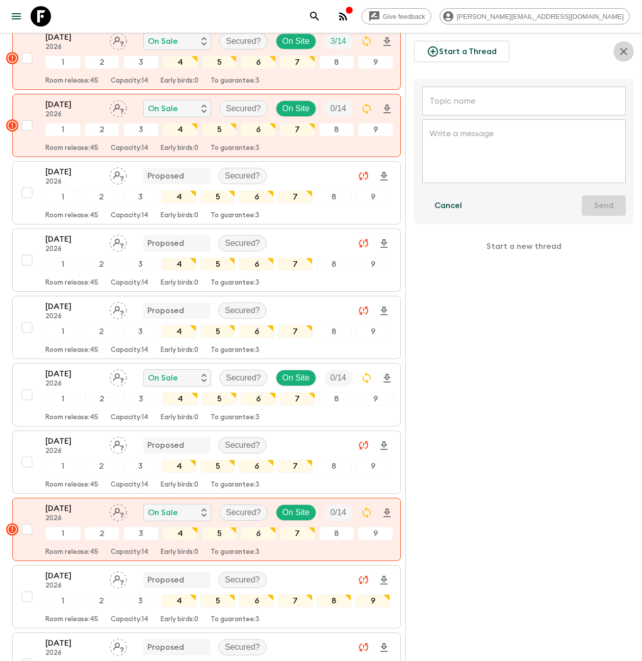
click at [627, 49] on icon "button" at bounding box center [623, 51] width 12 height 12
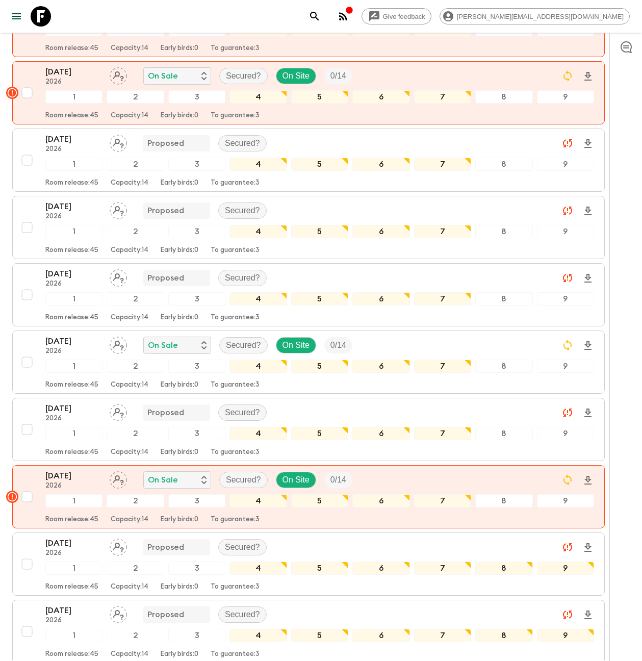
click at [623, 45] on icon "button" at bounding box center [626, 47] width 11 height 12
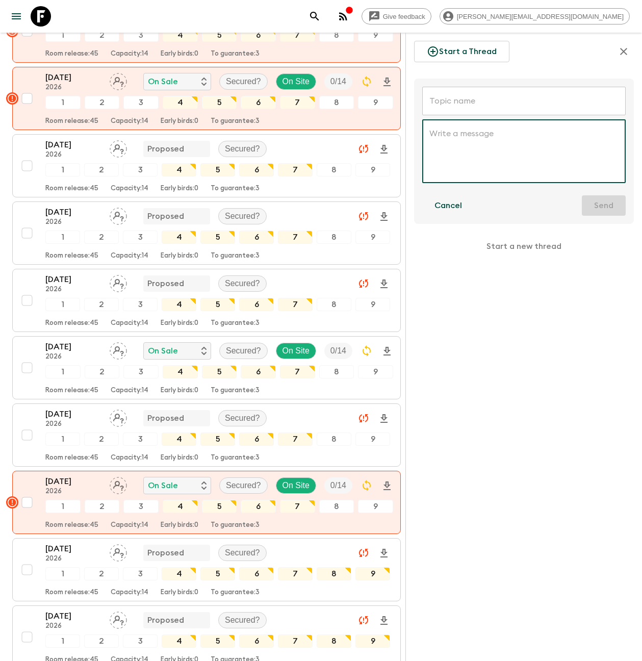
scroll to position [726, 0]
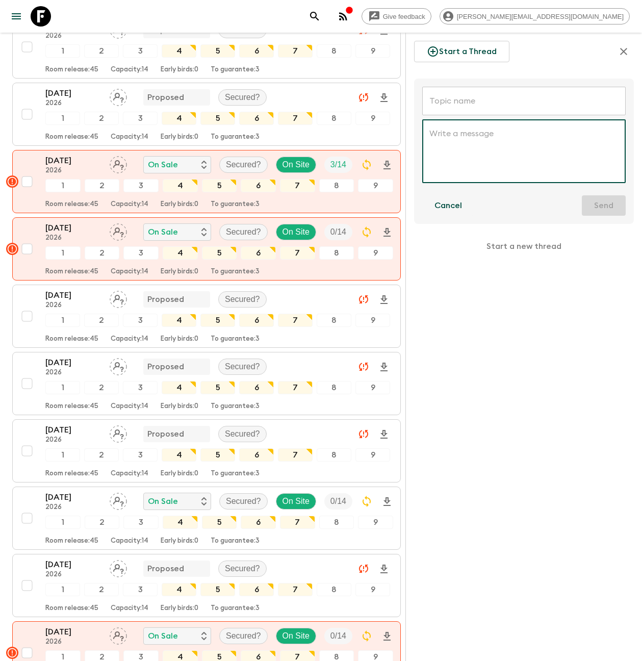
click at [621, 46] on icon "button" at bounding box center [623, 51] width 12 height 12
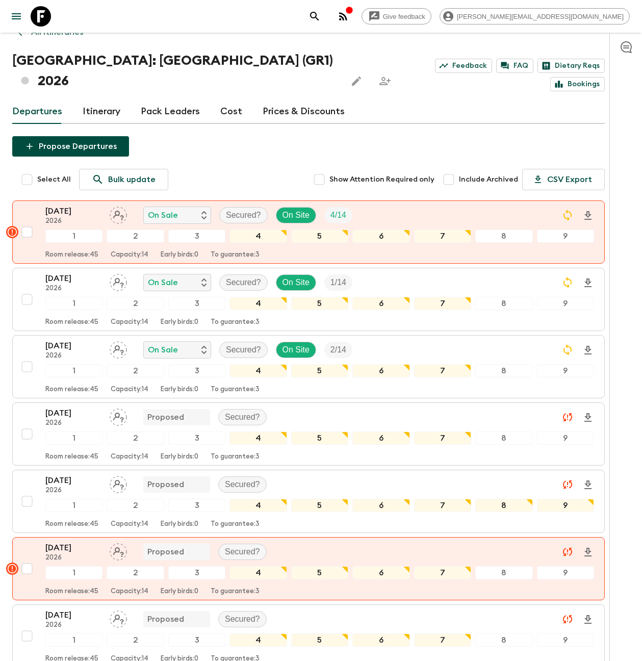
scroll to position [0, 0]
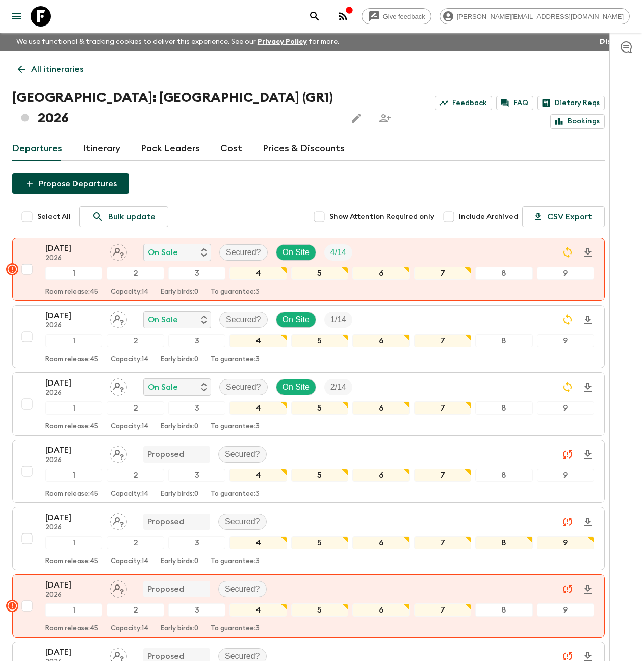
click at [50, 73] on p "All itineraries" at bounding box center [57, 69] width 52 height 12
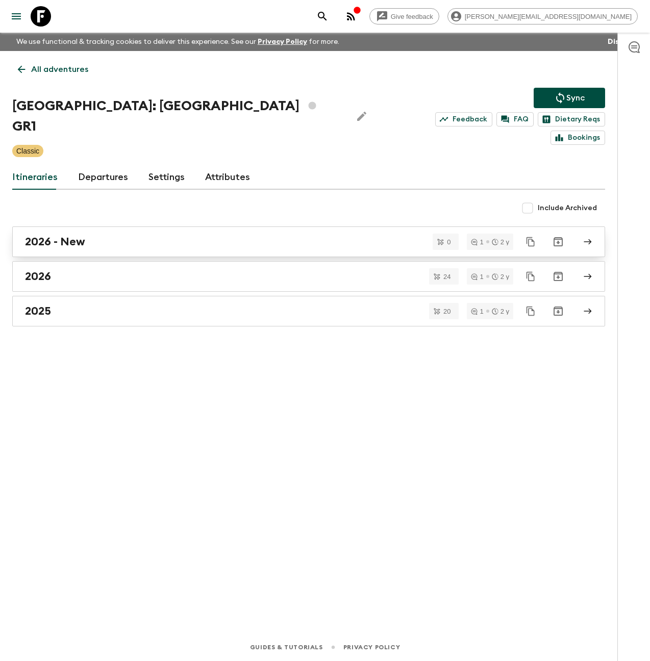
click at [64, 231] on link "2026 - New" at bounding box center [308, 241] width 593 height 31
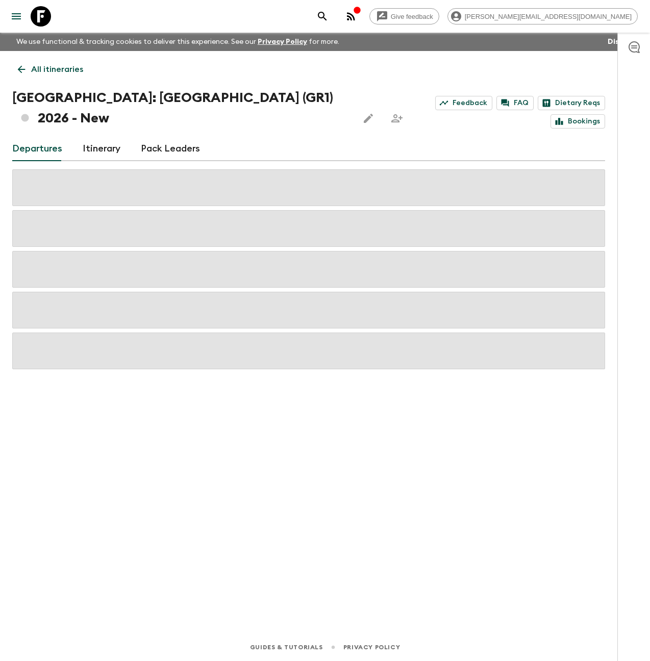
click at [109, 150] on link "Itinerary" at bounding box center [102, 149] width 38 height 24
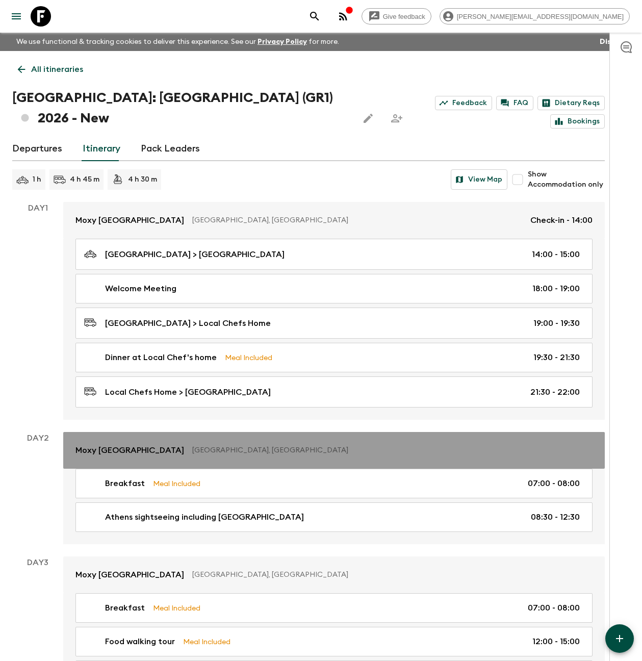
click at [118, 442] on link "Moxy [GEOGRAPHIC_DATA] [GEOGRAPHIC_DATA], [GEOGRAPHIC_DATA]" at bounding box center [334, 450] width 542 height 37
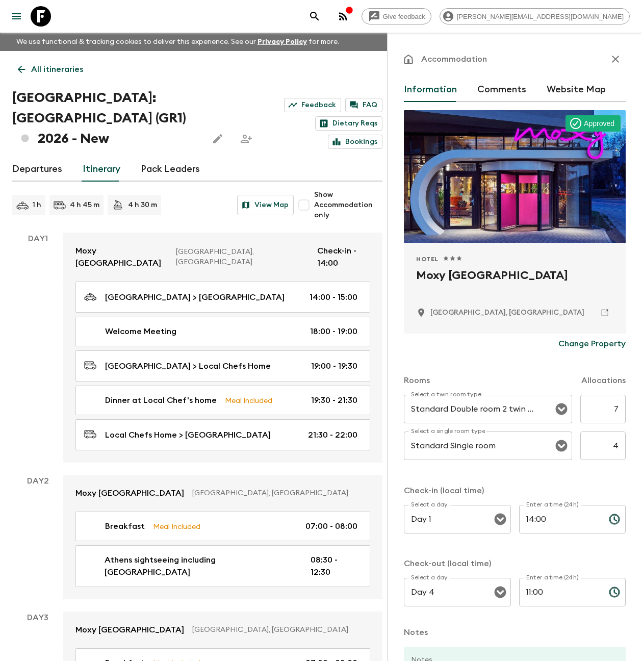
click at [609, 63] on icon "button" at bounding box center [615, 59] width 12 height 12
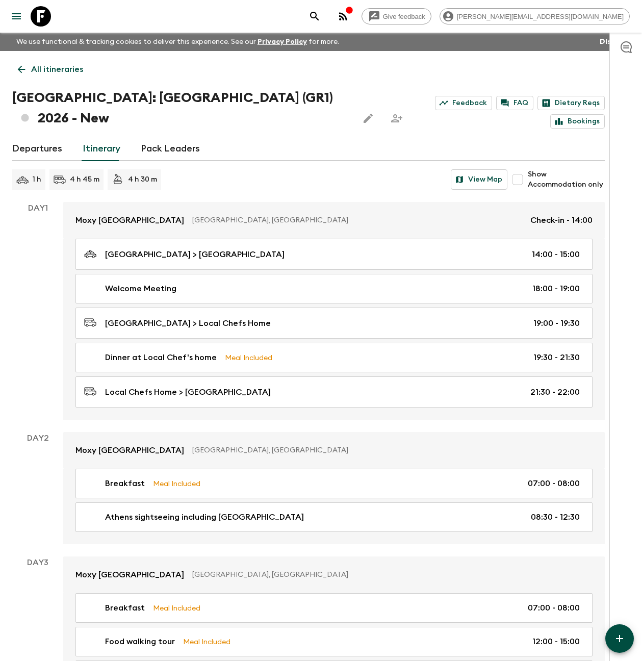
click at [44, 23] on icon at bounding box center [41, 16] width 20 height 20
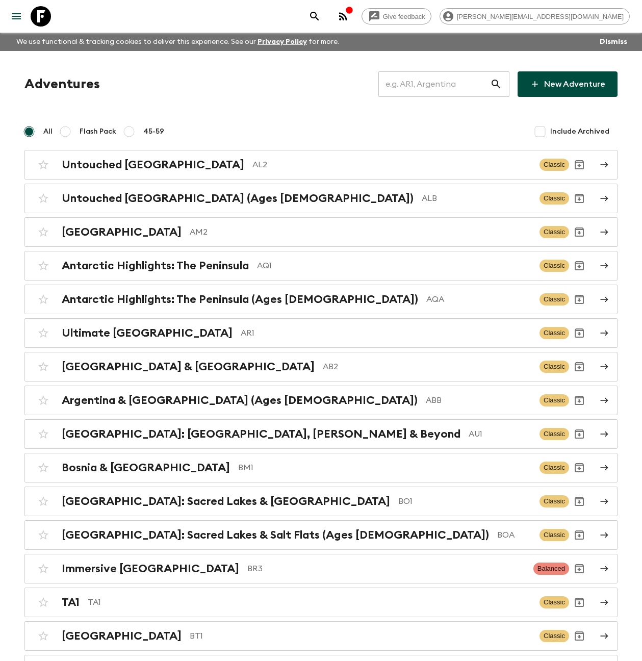
click at [442, 90] on input "text" at bounding box center [434, 84] width 112 height 29
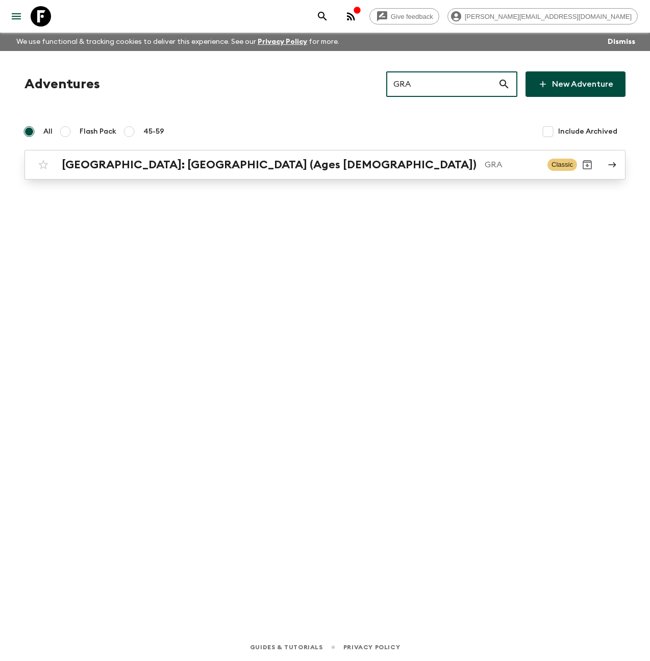
type input "GRA"
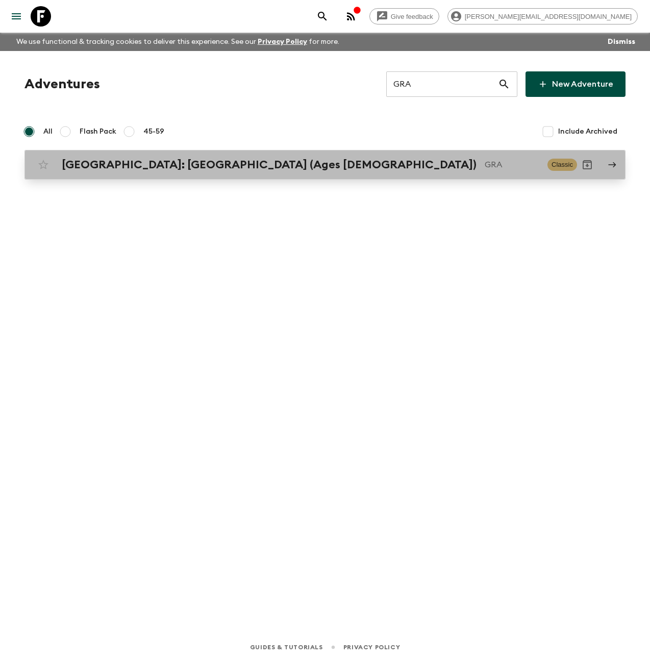
click at [218, 166] on h2 "[GEOGRAPHIC_DATA]: [GEOGRAPHIC_DATA] (Ages [DEMOGRAPHIC_DATA])" at bounding box center [269, 164] width 415 height 13
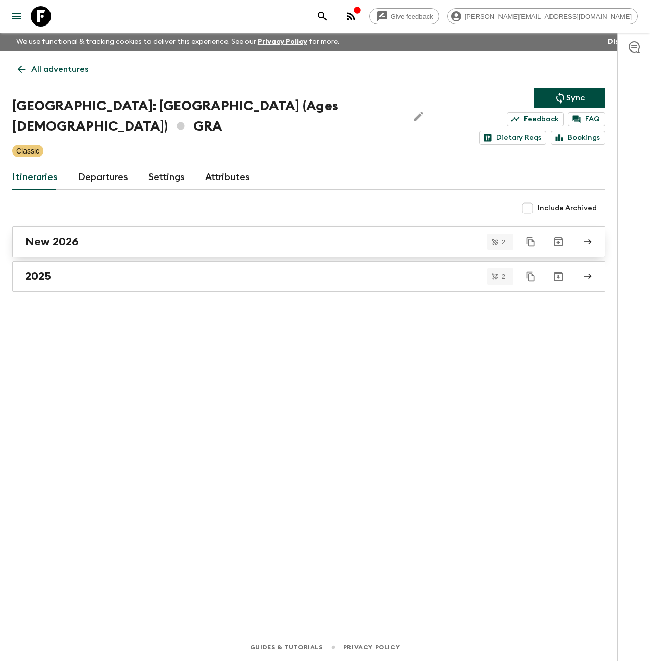
click at [123, 235] on div "New 2026" at bounding box center [299, 241] width 548 height 13
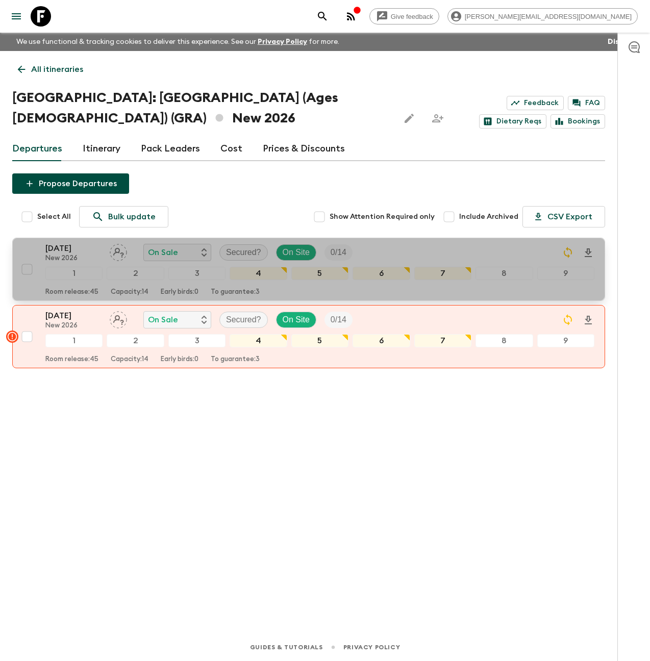
click at [54, 248] on p "[DATE]" at bounding box center [73, 248] width 56 height 12
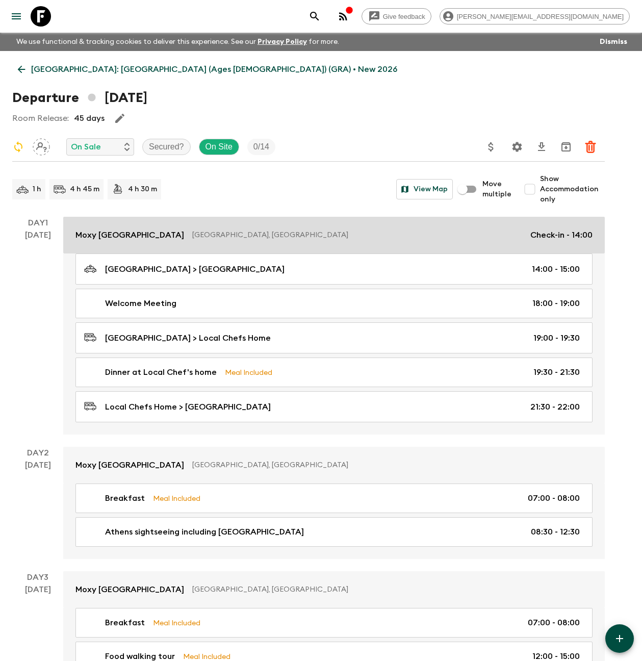
click at [113, 242] on link "Moxy [GEOGRAPHIC_DATA] [GEOGRAPHIC_DATA], [GEOGRAPHIC_DATA] Check-in - 14:00" at bounding box center [334, 235] width 542 height 37
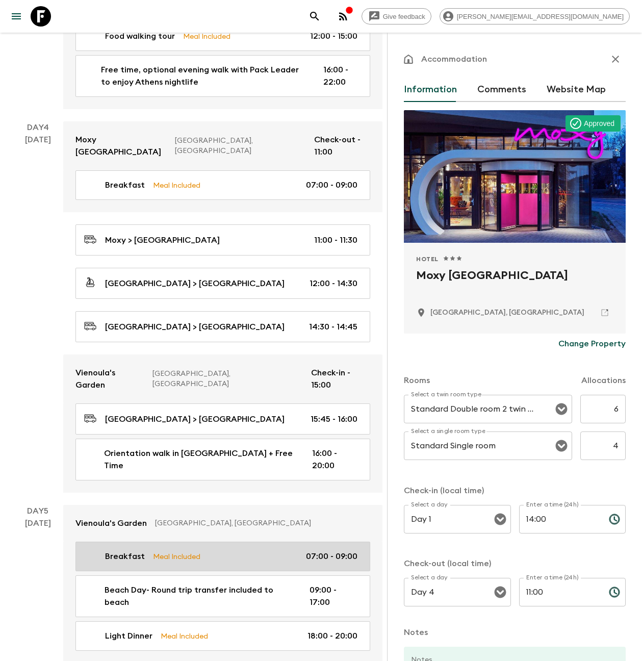
scroll to position [724, 0]
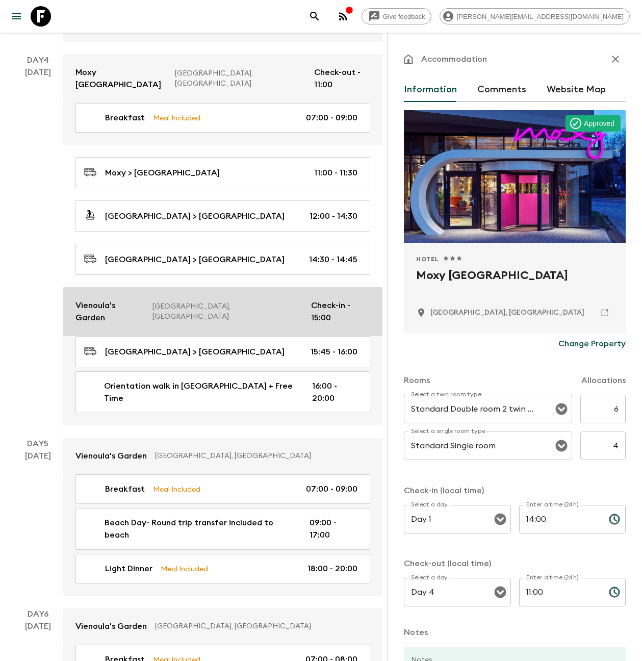
click at [130, 299] on p "Vienoula's Garden" at bounding box center [109, 311] width 69 height 24
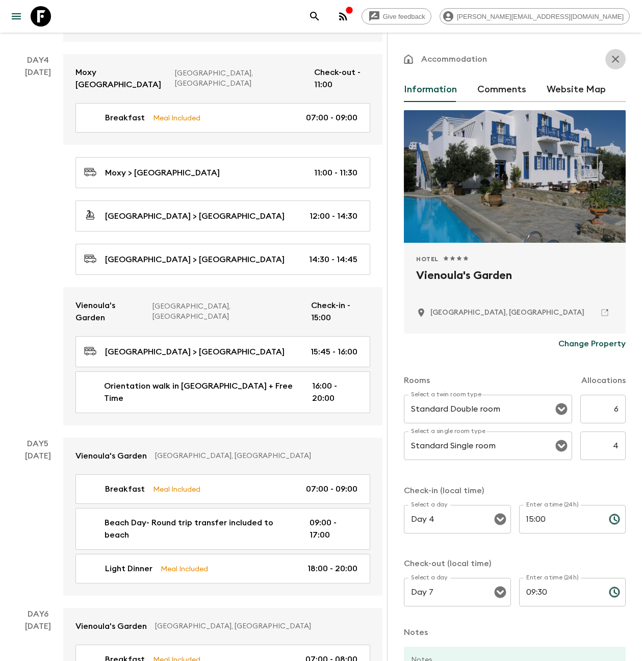
click at [612, 58] on icon "button" at bounding box center [615, 59] width 7 height 7
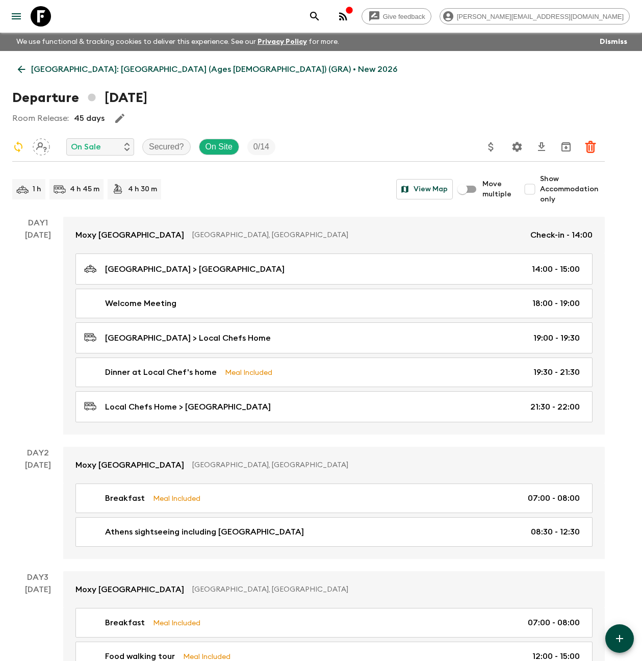
click at [45, 70] on p "[GEOGRAPHIC_DATA]: [GEOGRAPHIC_DATA] (Ages [DEMOGRAPHIC_DATA]) (GRA) • New 2026" at bounding box center [214, 69] width 366 height 12
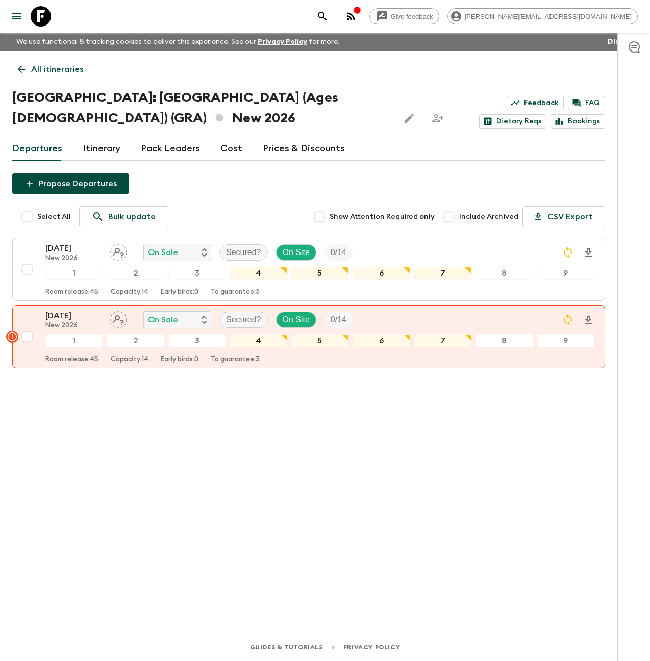
click at [100, 150] on link "Itinerary" at bounding box center [102, 149] width 38 height 24
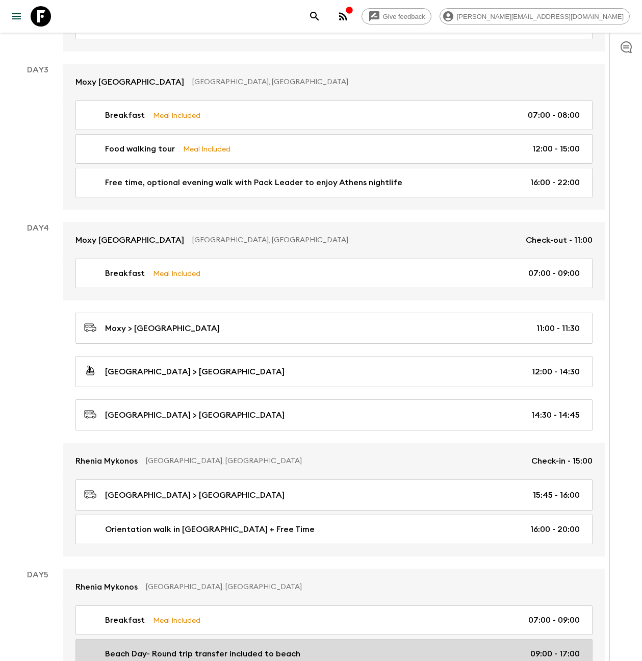
scroll to position [690, 0]
